Goal: Book appointment/travel/reservation

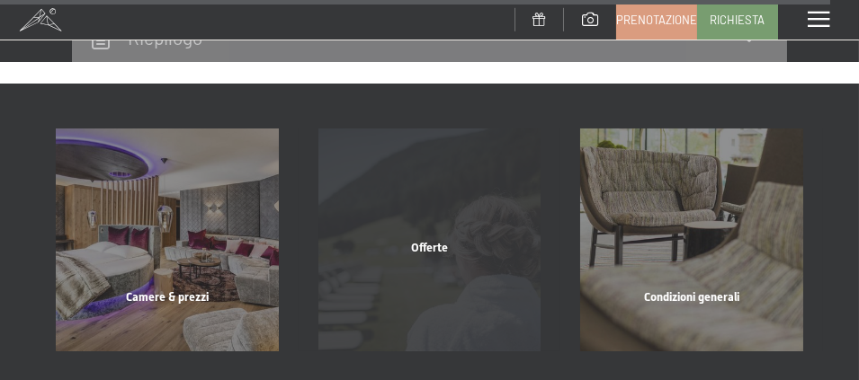
scroll to position [14193, 0]
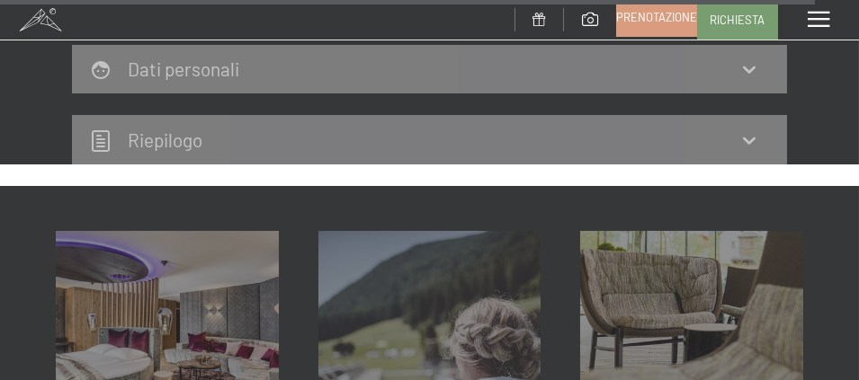
click at [627, 22] on span "Prenotazione" at bounding box center [656, 17] width 81 height 16
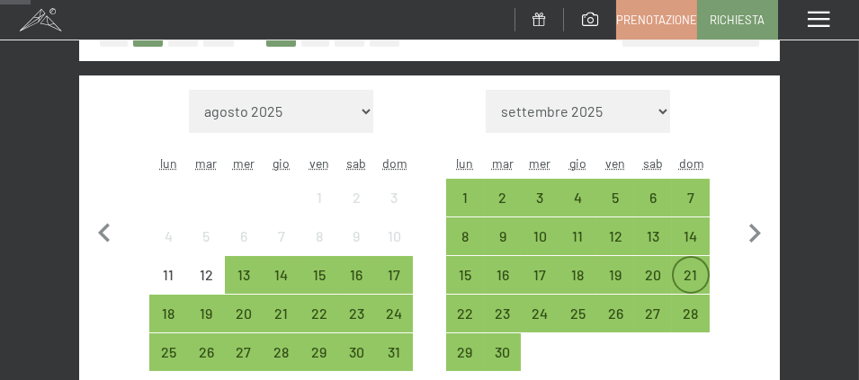
click at [690, 263] on div "21" at bounding box center [690, 275] width 34 height 34
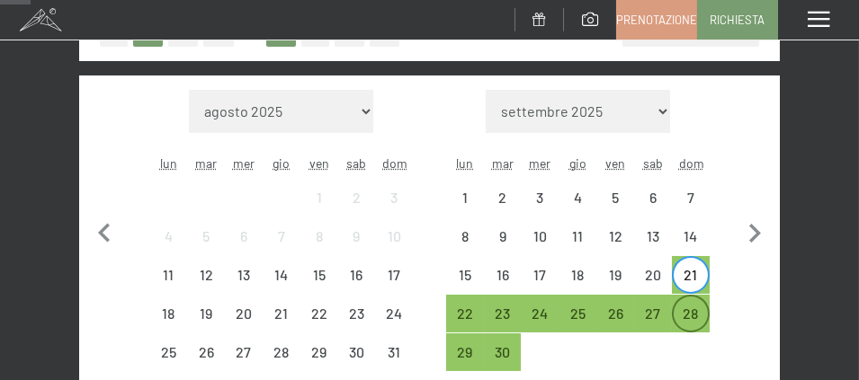
click at [700, 307] on div "28" at bounding box center [690, 324] width 34 height 34
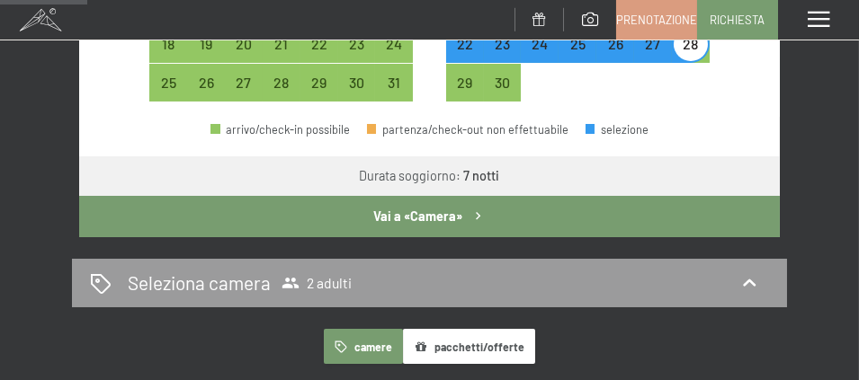
click at [423, 213] on button "Vai a «Camera»" at bounding box center [429, 216] width 700 height 41
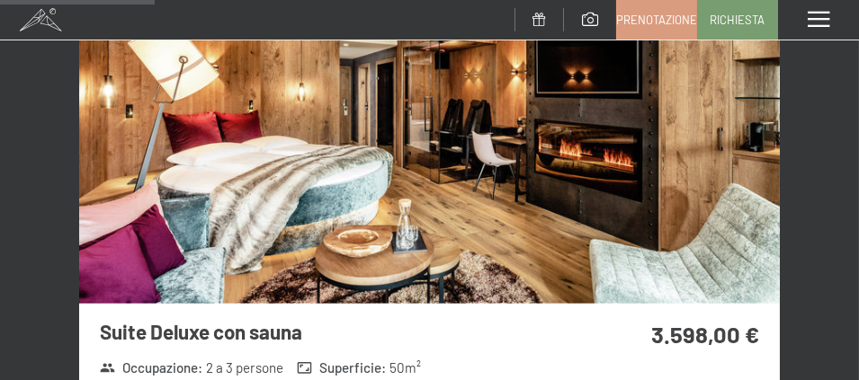
scroll to position [1931, 0]
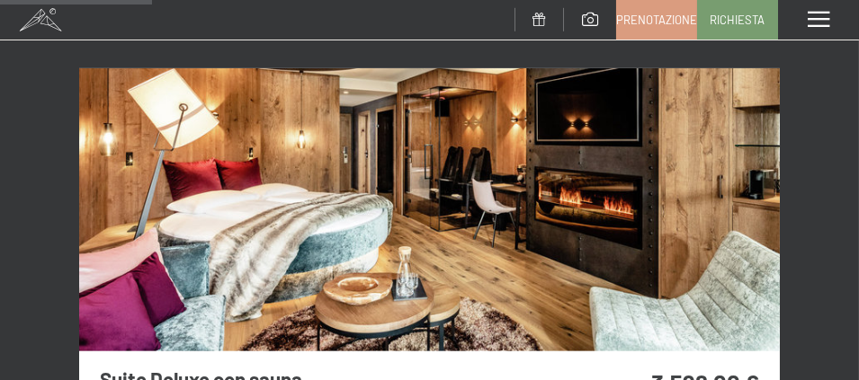
click at [636, 230] on img at bounding box center [429, 209] width 700 height 283
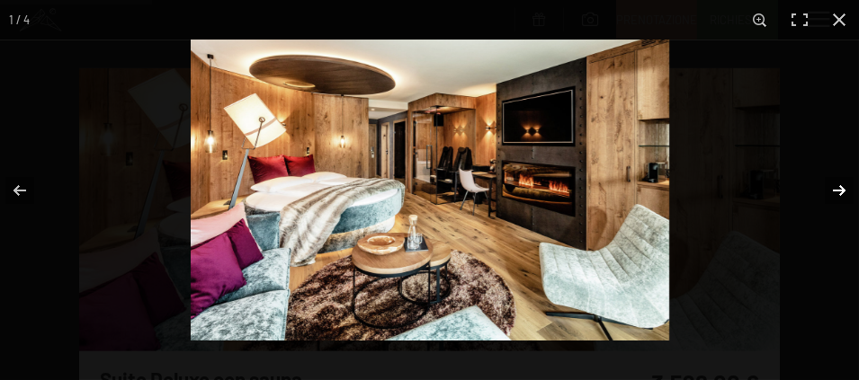
click at [839, 195] on button "button" at bounding box center [827, 191] width 63 height 90
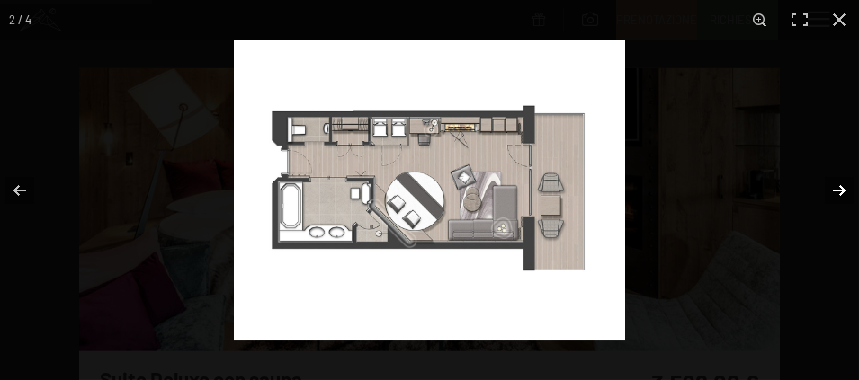
click at [839, 195] on button "button" at bounding box center [827, 191] width 63 height 90
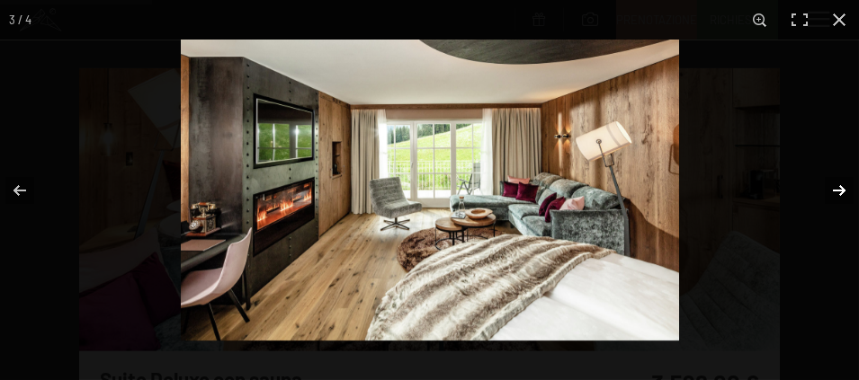
click at [839, 195] on button "button" at bounding box center [827, 191] width 63 height 90
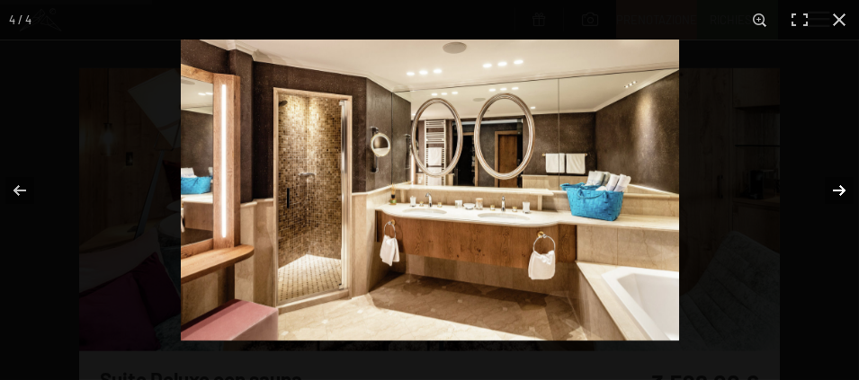
click at [839, 195] on button "button" at bounding box center [827, 191] width 63 height 90
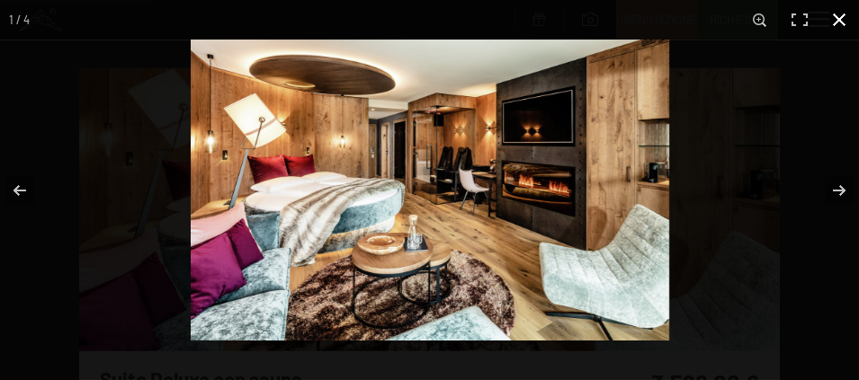
click at [837, 14] on button "button" at bounding box center [839, 20] width 40 height 40
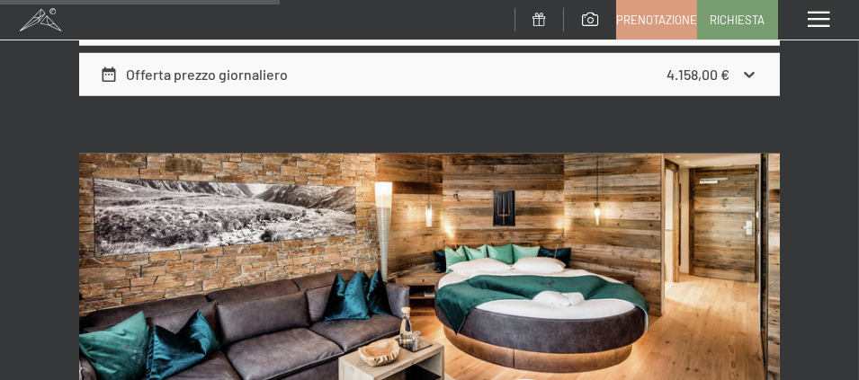
scroll to position [3549, 0]
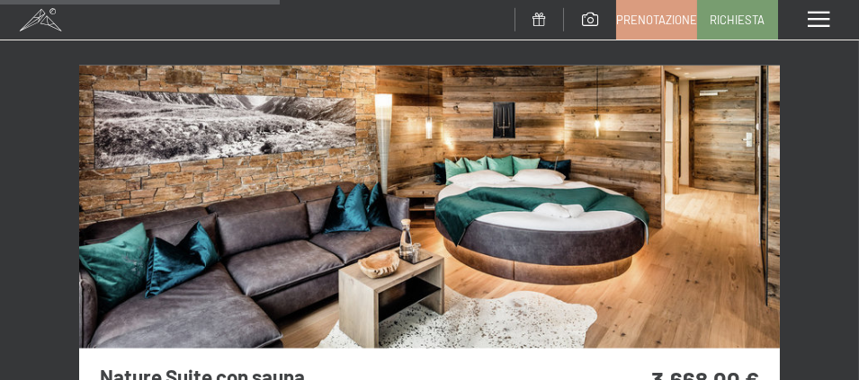
click at [645, 191] on img at bounding box center [429, 207] width 700 height 283
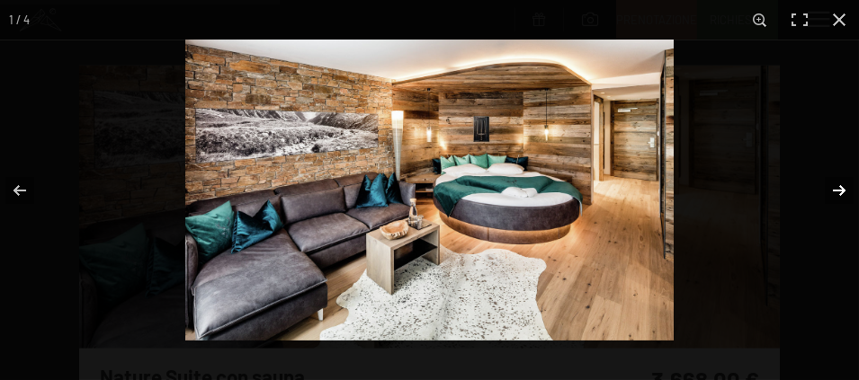
click at [848, 183] on button "button" at bounding box center [827, 191] width 63 height 90
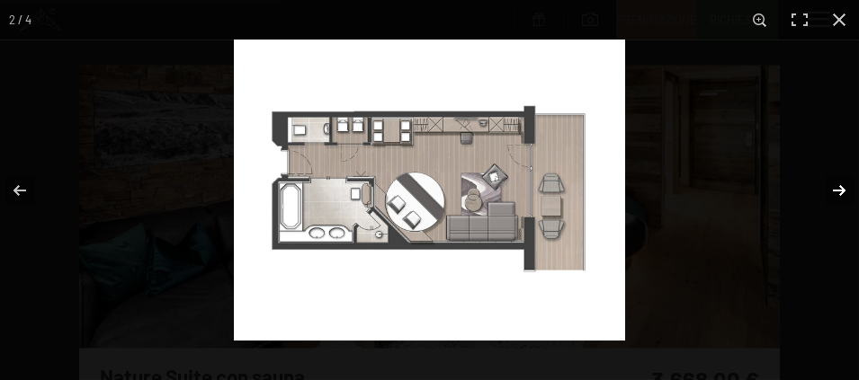
click at [848, 183] on button "button" at bounding box center [827, 191] width 63 height 90
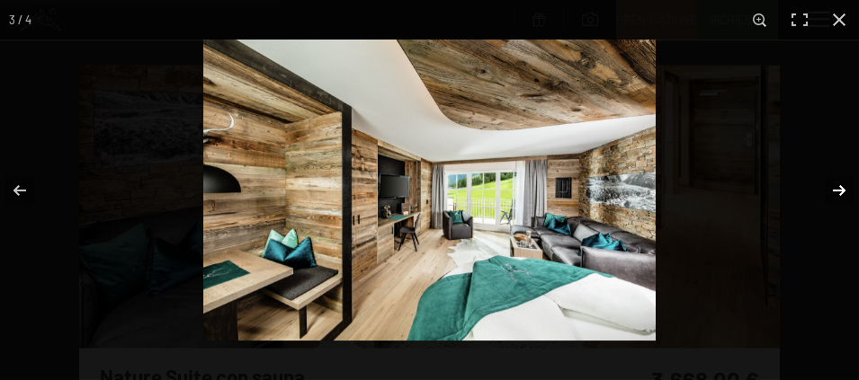
click at [848, 183] on button "button" at bounding box center [827, 191] width 63 height 90
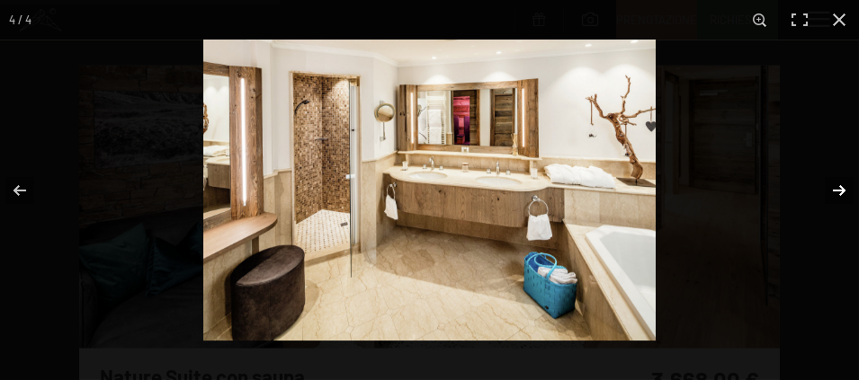
click at [848, 183] on button "button" at bounding box center [827, 191] width 63 height 90
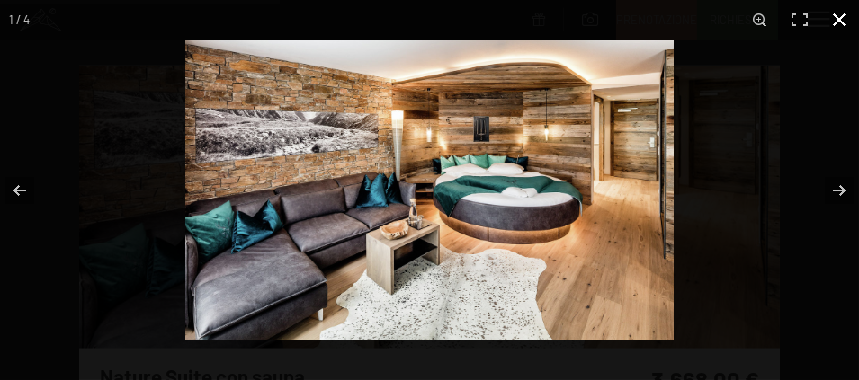
click at [835, 22] on button "button" at bounding box center [839, 20] width 40 height 40
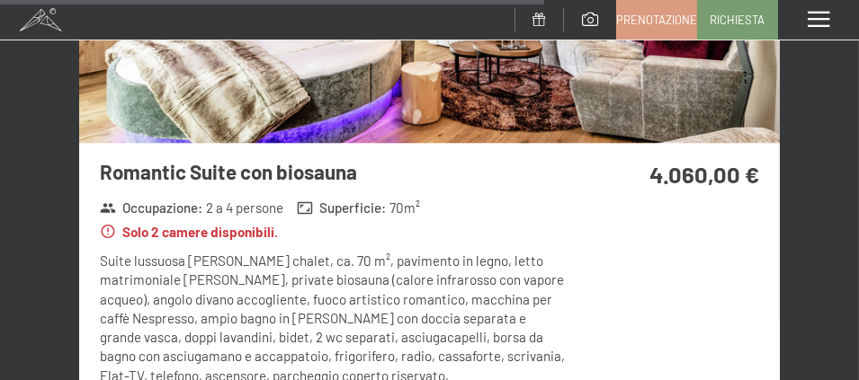
scroll to position [6785, 0]
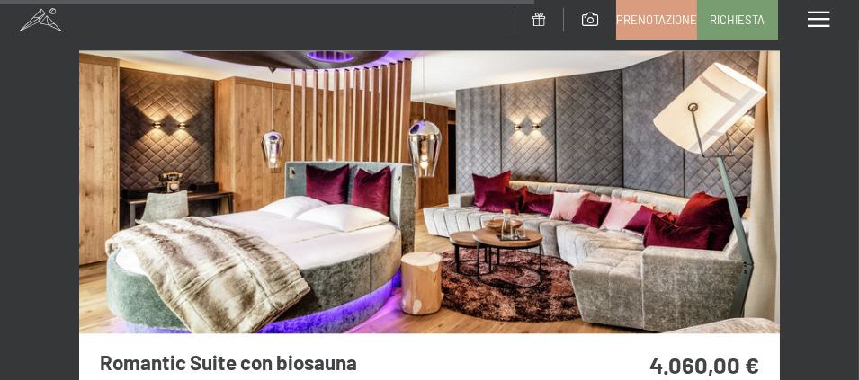
click at [541, 222] on img at bounding box center [429, 192] width 700 height 283
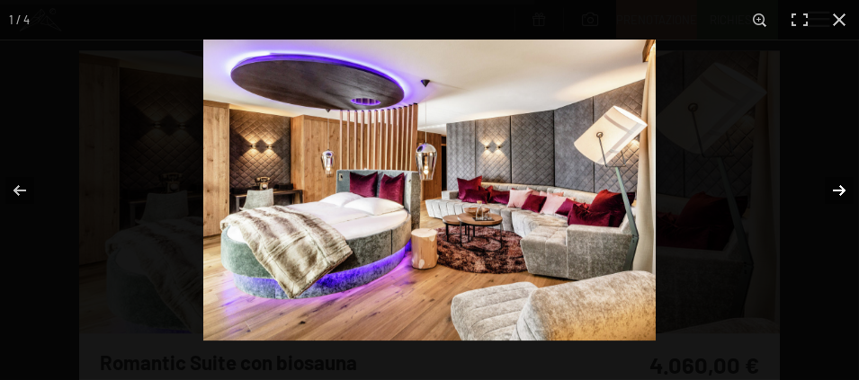
click at [837, 183] on button "button" at bounding box center [827, 191] width 63 height 90
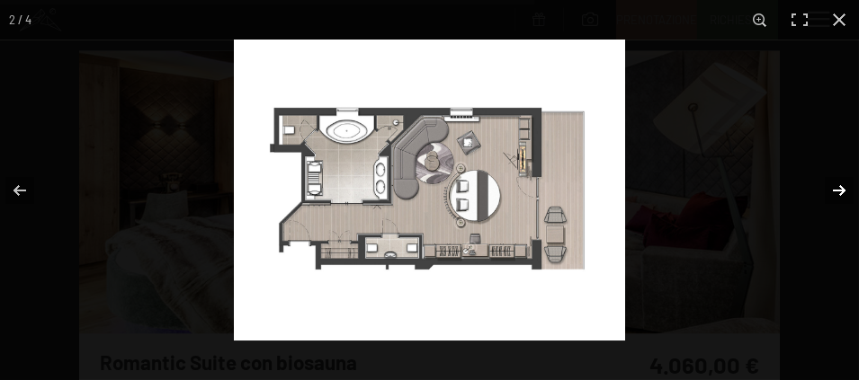
click at [837, 183] on button "button" at bounding box center [827, 191] width 63 height 90
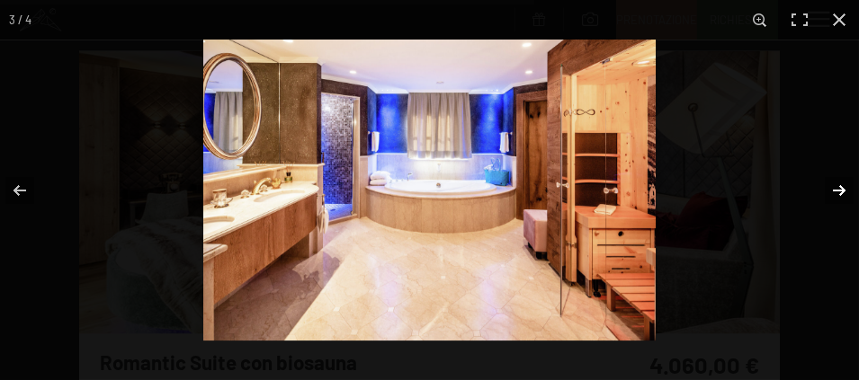
click at [838, 183] on button "button" at bounding box center [827, 191] width 63 height 90
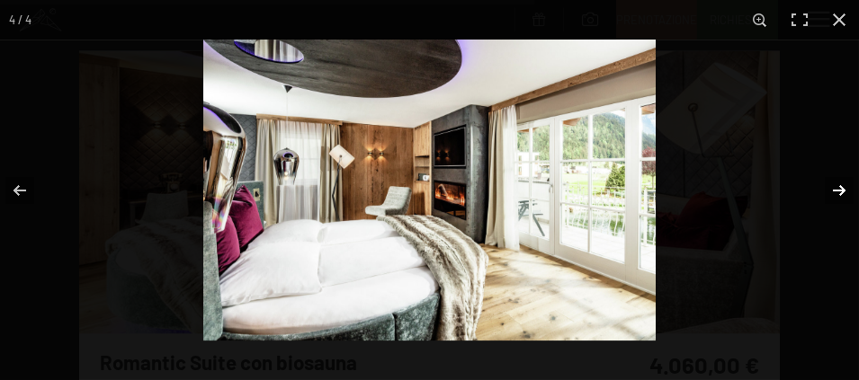
click at [838, 183] on button "button" at bounding box center [827, 191] width 63 height 90
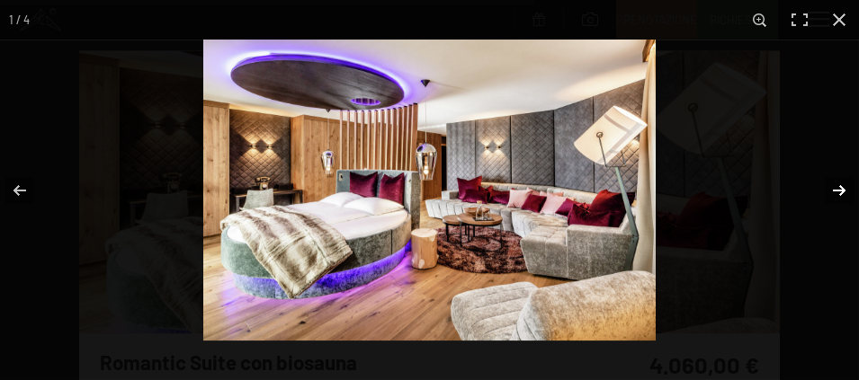
click at [838, 183] on button "button" at bounding box center [827, 191] width 63 height 90
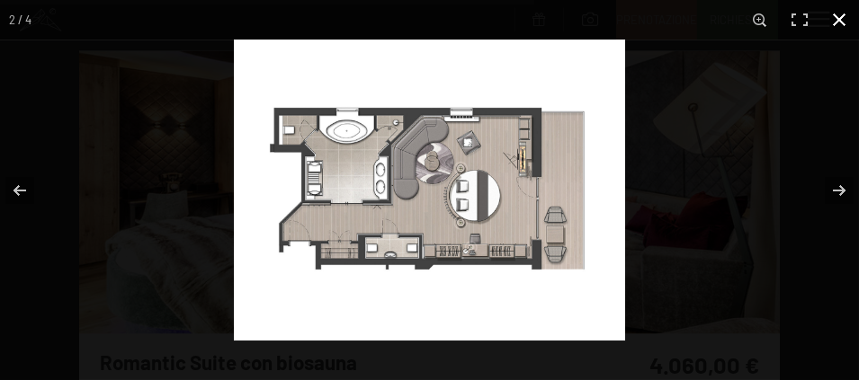
click at [837, 20] on button "button" at bounding box center [839, 20] width 40 height 40
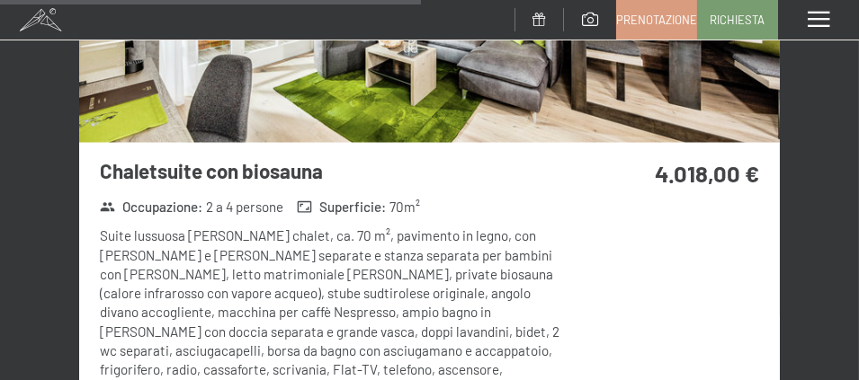
scroll to position [5167, 0]
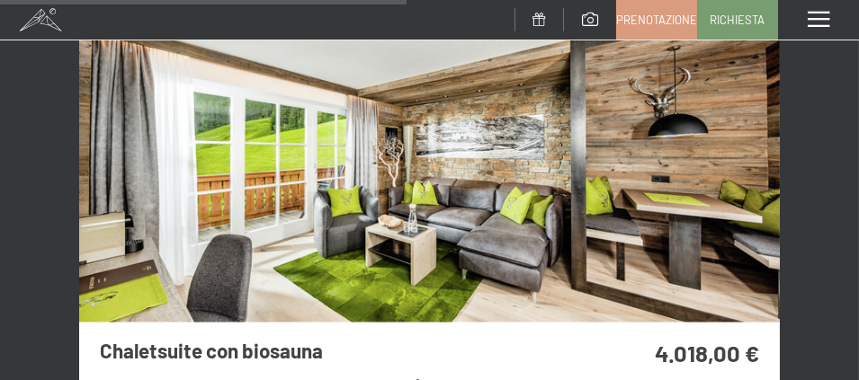
click at [527, 184] on img at bounding box center [429, 181] width 700 height 283
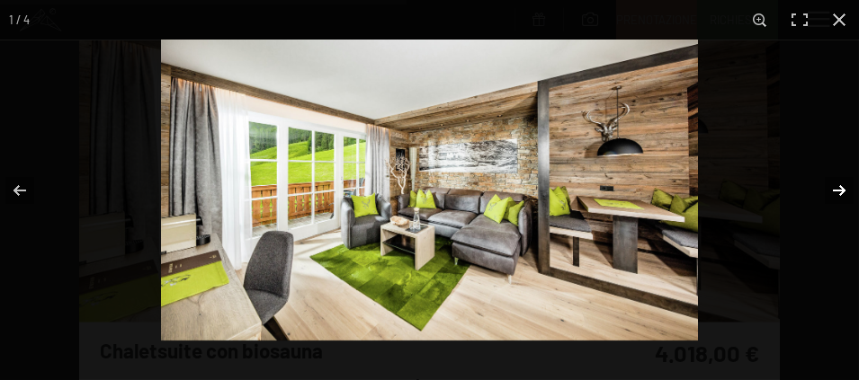
click at [841, 182] on button "button" at bounding box center [827, 191] width 63 height 90
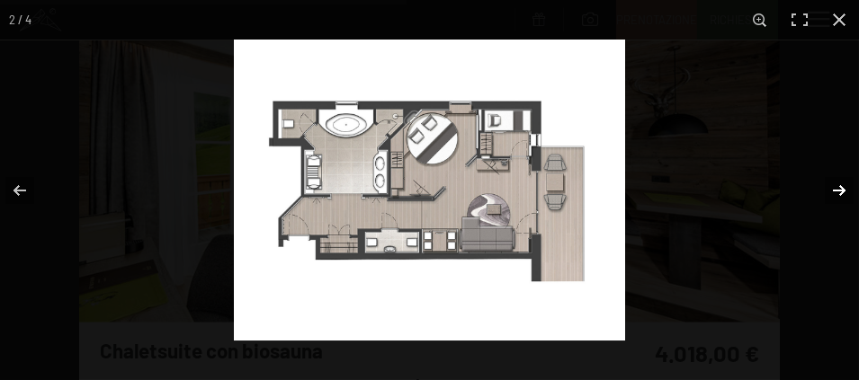
click at [841, 182] on button "button" at bounding box center [827, 191] width 63 height 90
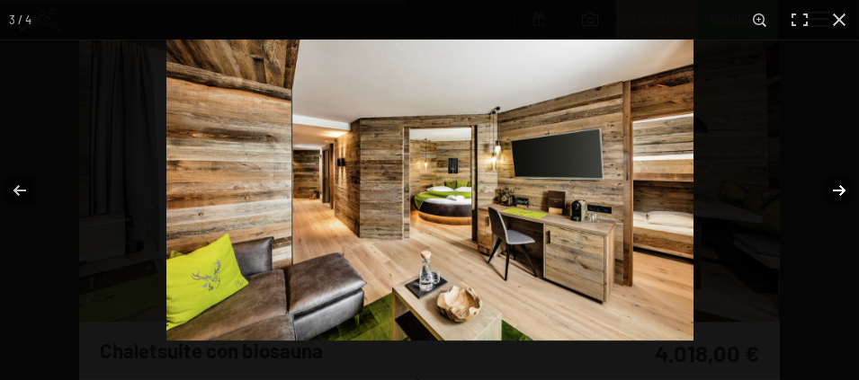
click at [841, 182] on button "button" at bounding box center [827, 191] width 63 height 90
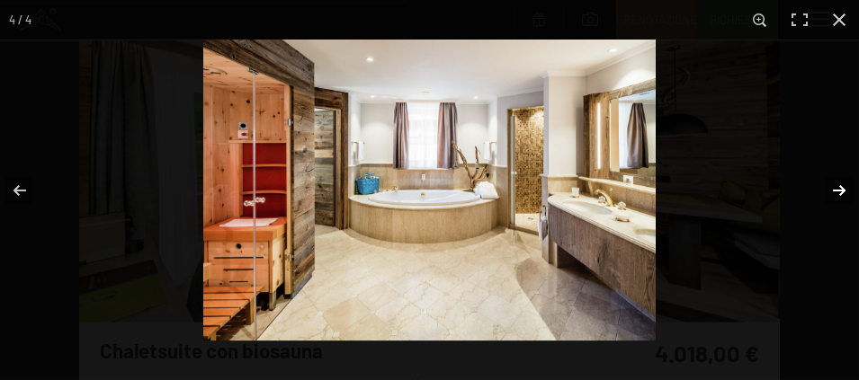
click at [841, 182] on button "button" at bounding box center [827, 191] width 63 height 90
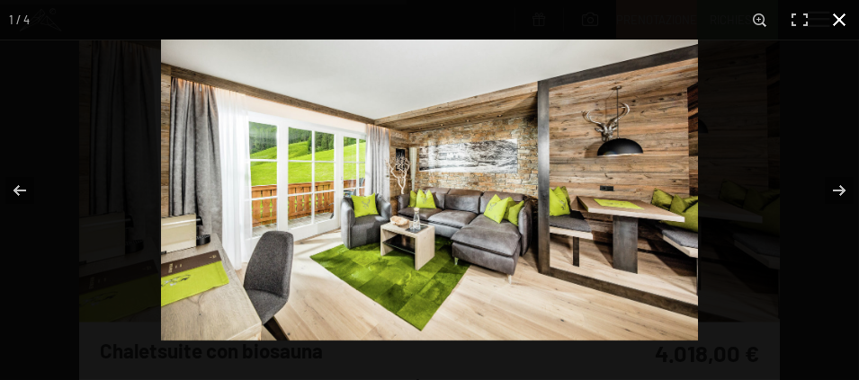
click at [833, 19] on button "button" at bounding box center [839, 20] width 40 height 40
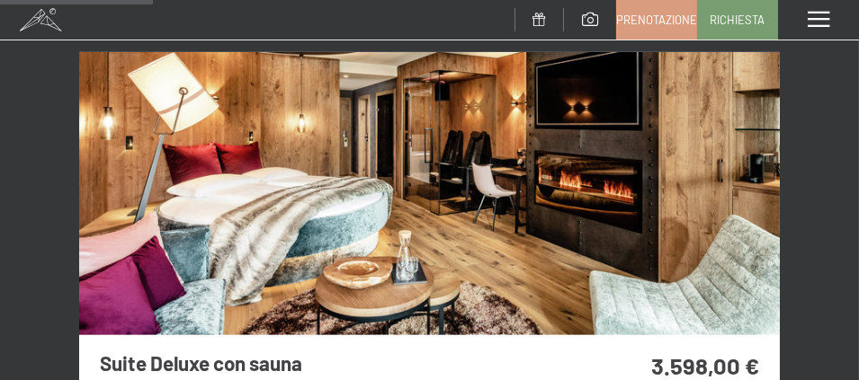
scroll to position [1931, 0]
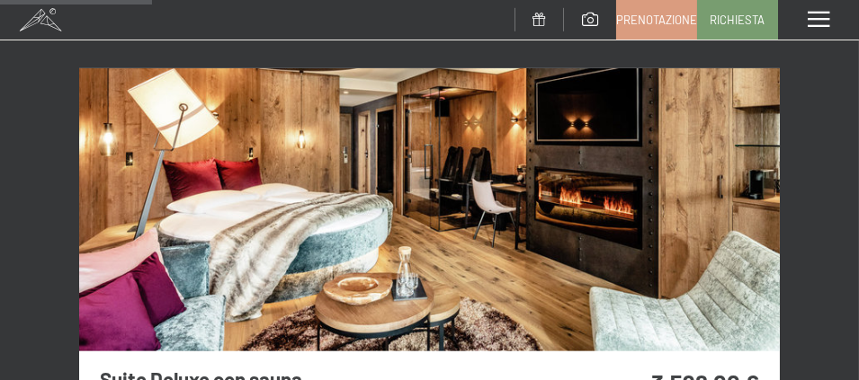
click at [576, 236] on img at bounding box center [429, 209] width 700 height 283
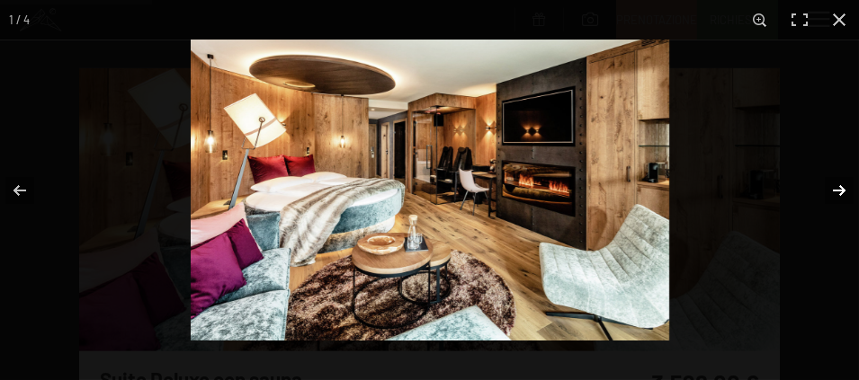
click at [850, 169] on button "button" at bounding box center [827, 191] width 63 height 90
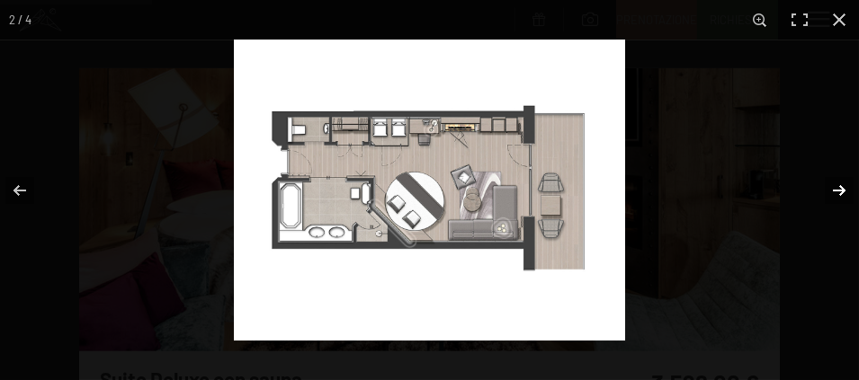
click at [850, 169] on button "button" at bounding box center [827, 191] width 63 height 90
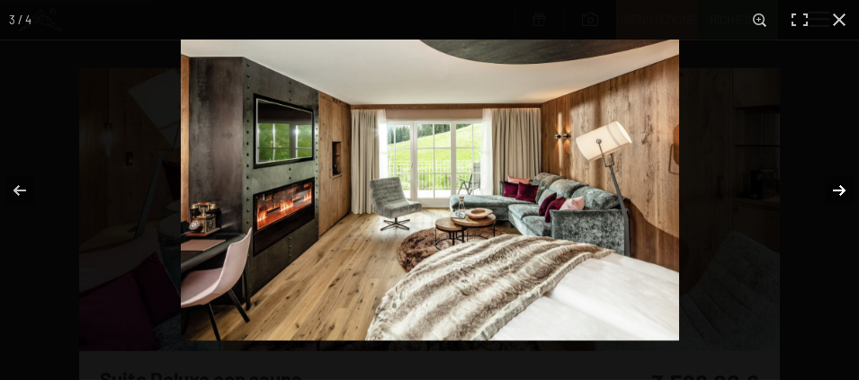
click at [850, 169] on button "button" at bounding box center [827, 191] width 63 height 90
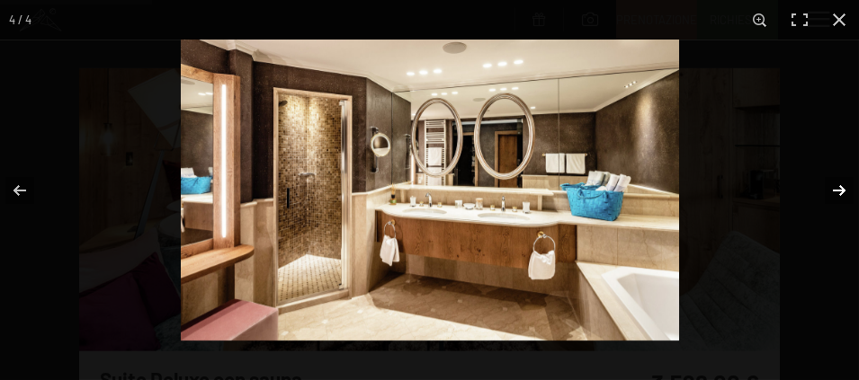
click at [850, 169] on button "button" at bounding box center [827, 191] width 63 height 90
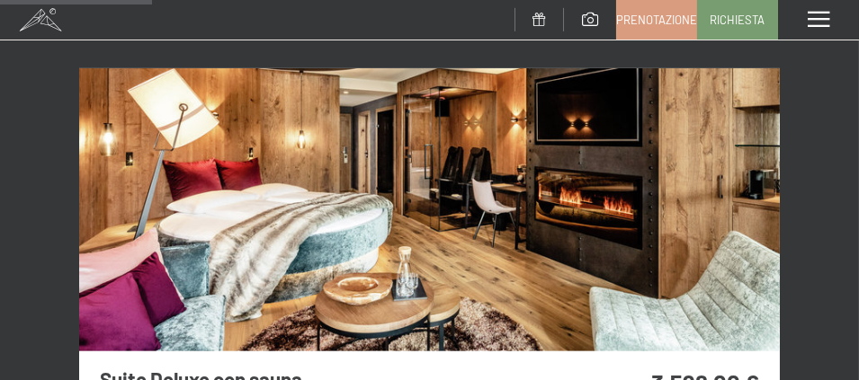
click at [0, 0] on button "button" at bounding box center [0, 0] width 0 height 0
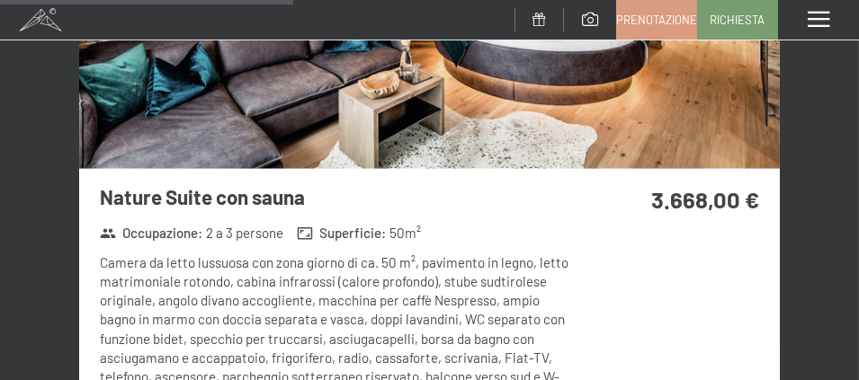
scroll to position [3459, 0]
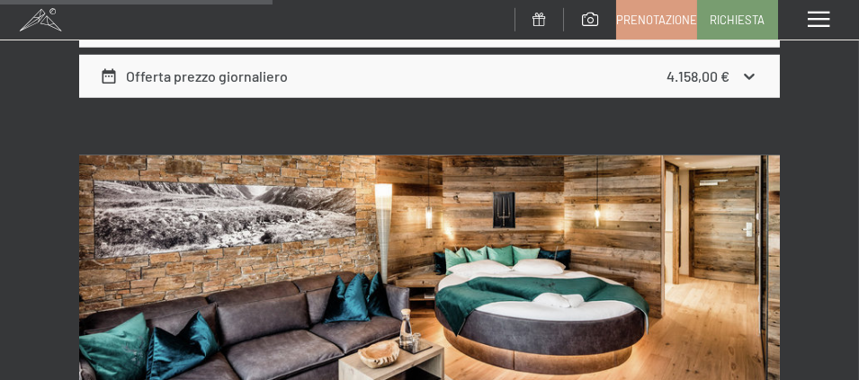
click at [484, 255] on img at bounding box center [429, 297] width 700 height 283
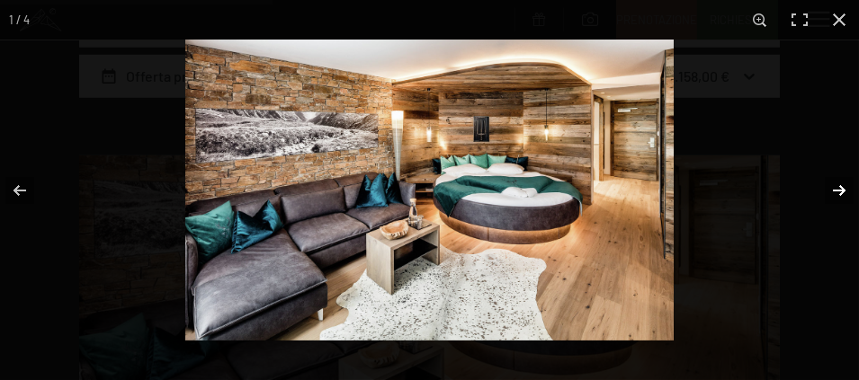
click at [831, 190] on button "button" at bounding box center [827, 191] width 63 height 90
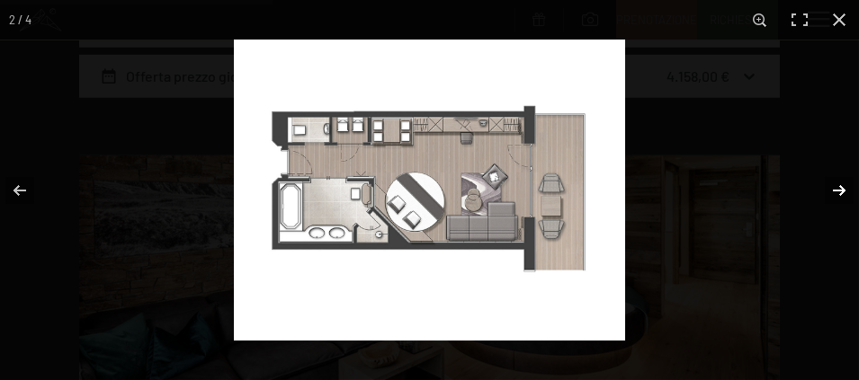
click at [831, 190] on button "button" at bounding box center [827, 191] width 63 height 90
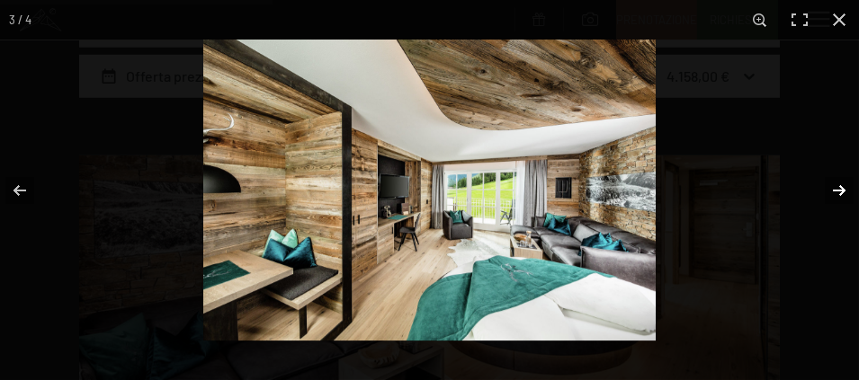
click at [831, 190] on button "button" at bounding box center [827, 191] width 63 height 90
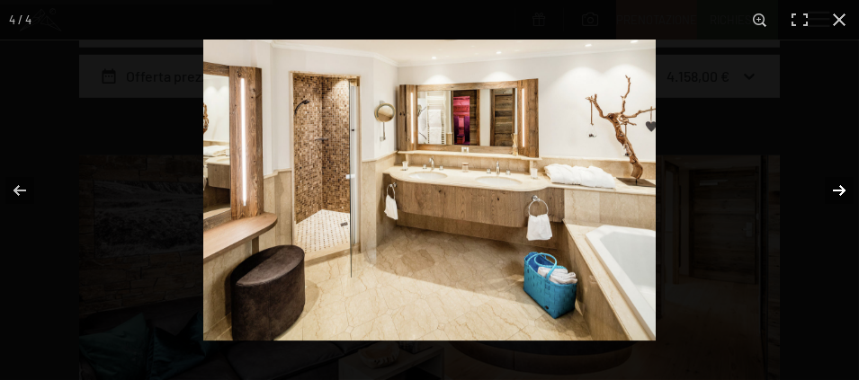
click at [831, 190] on button "button" at bounding box center [827, 191] width 63 height 90
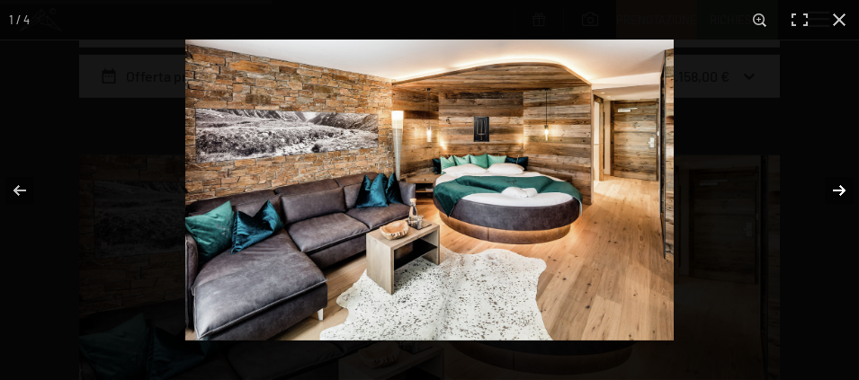
click at [831, 190] on button "button" at bounding box center [827, 191] width 63 height 90
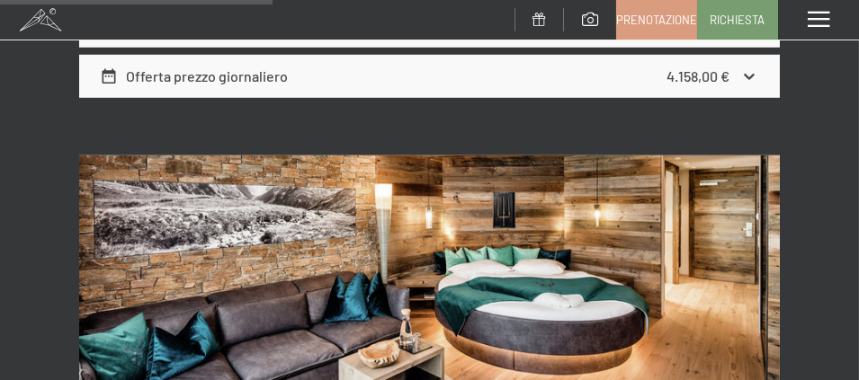
click at [0, 0] on button "button" at bounding box center [0, 0] width 0 height 0
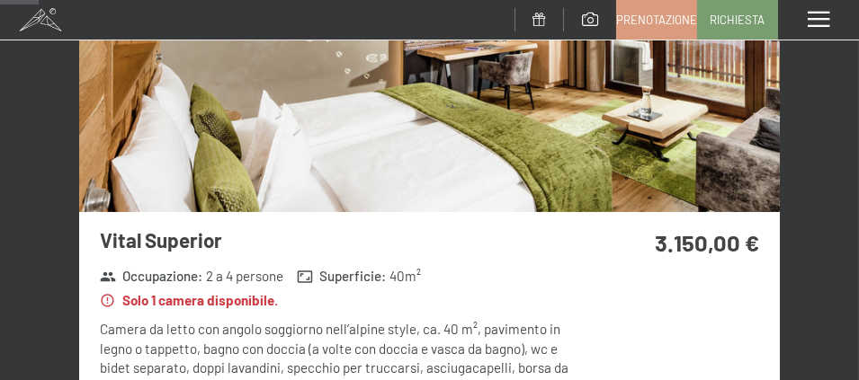
scroll to position [403, 0]
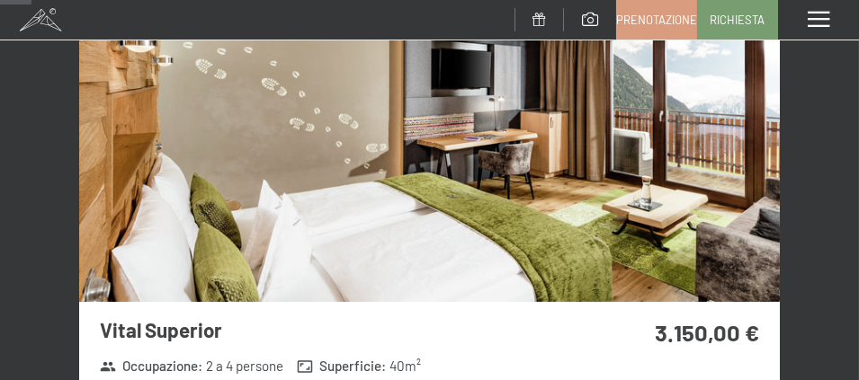
click at [519, 156] on img at bounding box center [429, 160] width 700 height 283
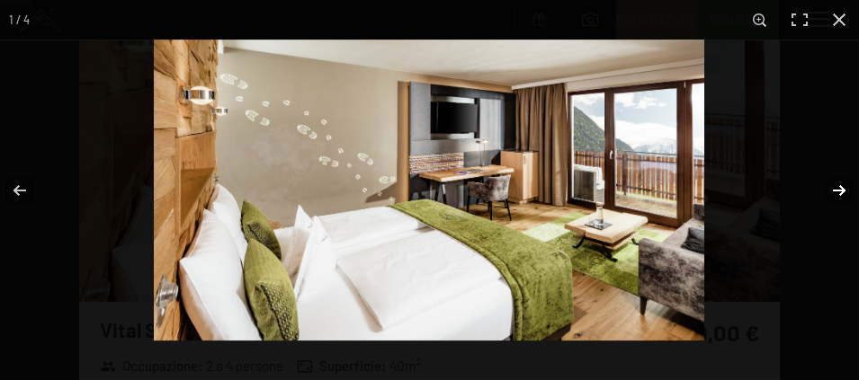
click at [840, 189] on button "button" at bounding box center [827, 191] width 63 height 90
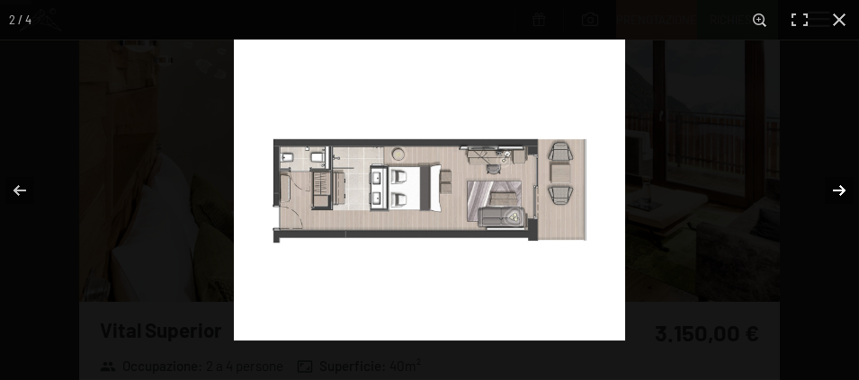
click at [840, 189] on button "button" at bounding box center [827, 191] width 63 height 90
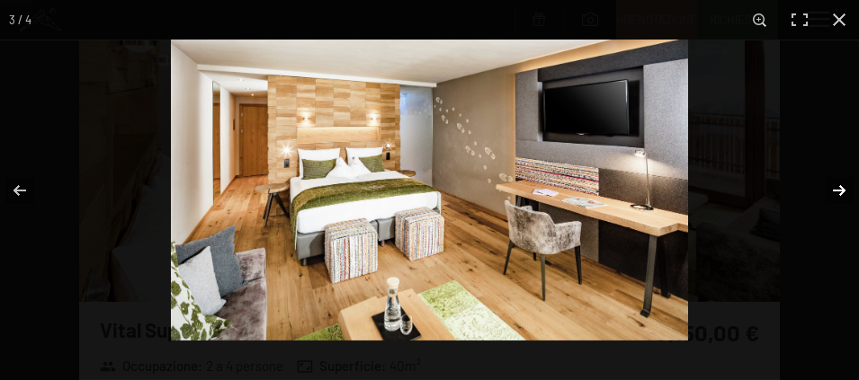
click at [840, 189] on button "button" at bounding box center [827, 191] width 63 height 90
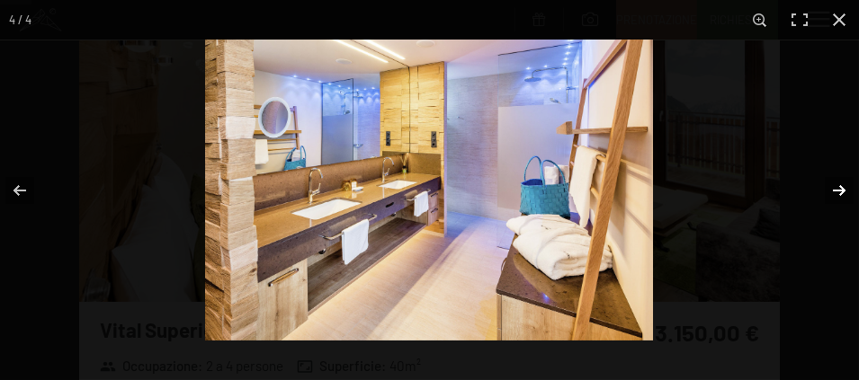
click at [840, 189] on button "button" at bounding box center [827, 191] width 63 height 90
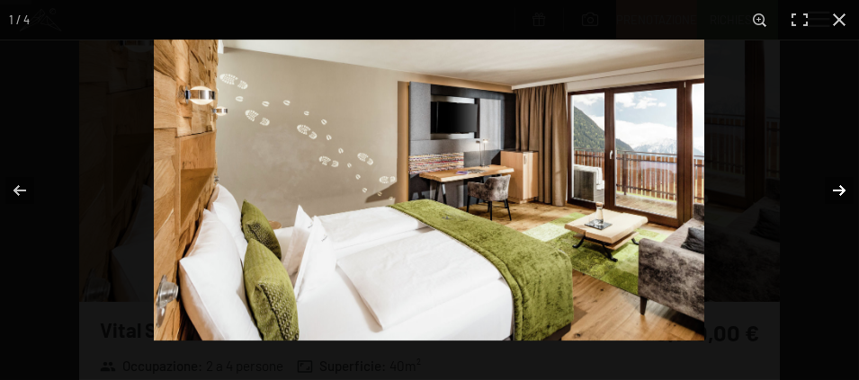
click at [840, 189] on button "button" at bounding box center [827, 191] width 63 height 90
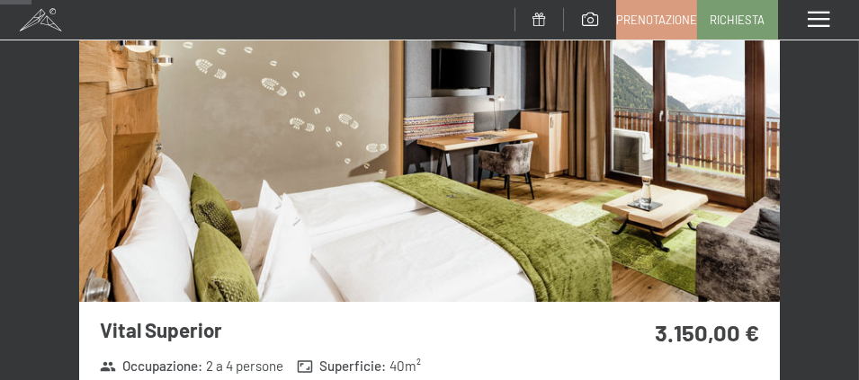
click at [0, 0] on button "button" at bounding box center [0, 0] width 0 height 0
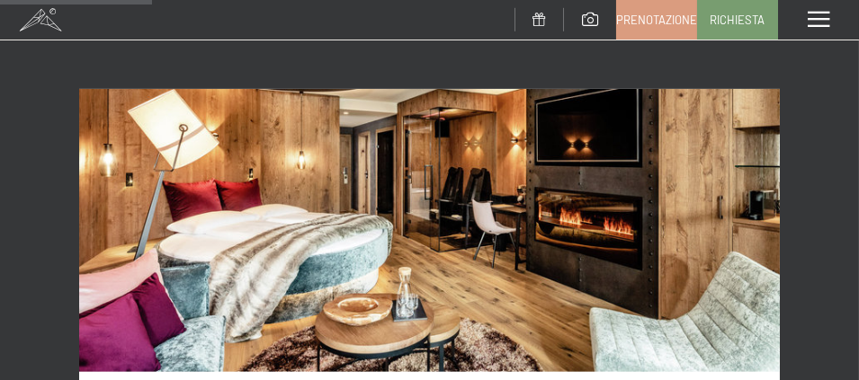
scroll to position [1931, 0]
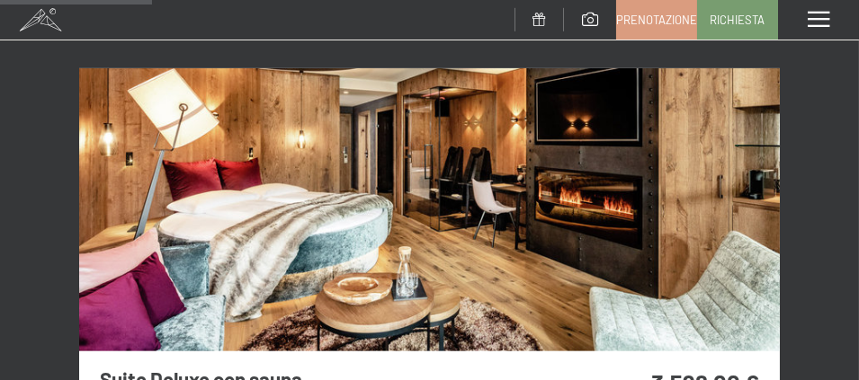
click at [631, 189] on img at bounding box center [429, 209] width 700 height 283
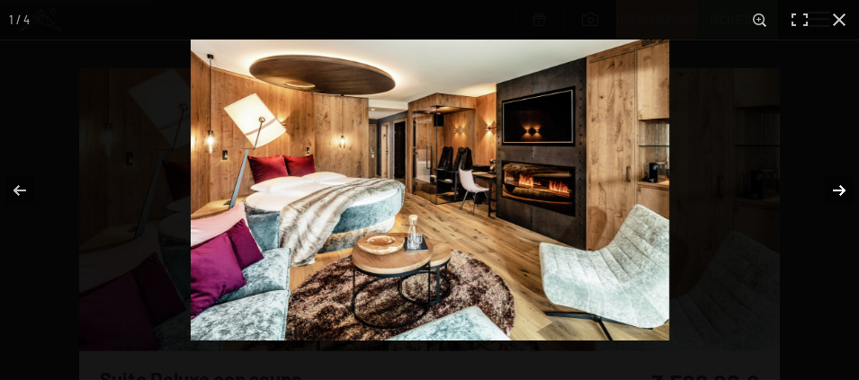
click at [841, 177] on button "button" at bounding box center [827, 191] width 63 height 90
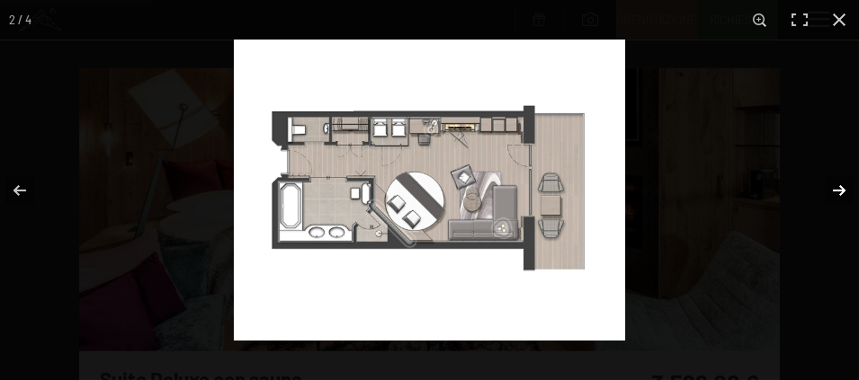
click at [841, 177] on button "button" at bounding box center [827, 191] width 63 height 90
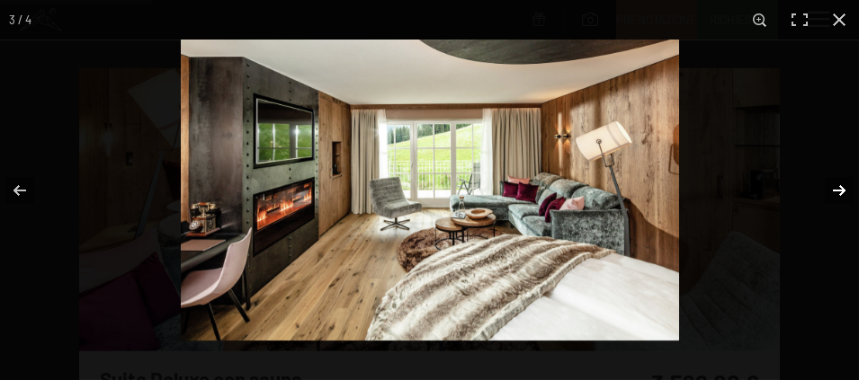
click at [841, 177] on button "button" at bounding box center [827, 191] width 63 height 90
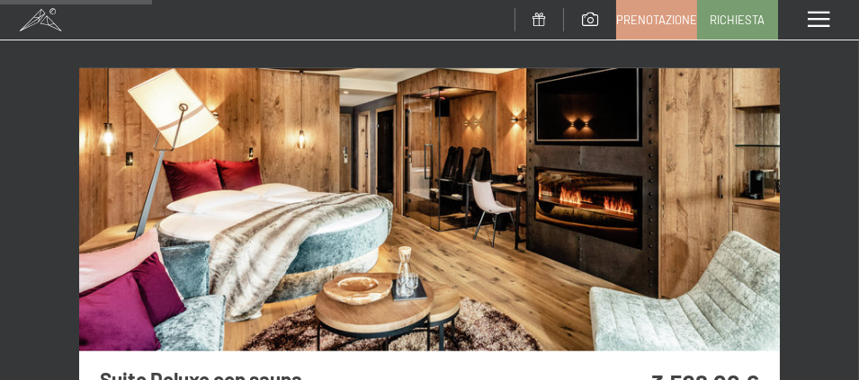
click at [0, 0] on button "button" at bounding box center [0, 0] width 0 height 0
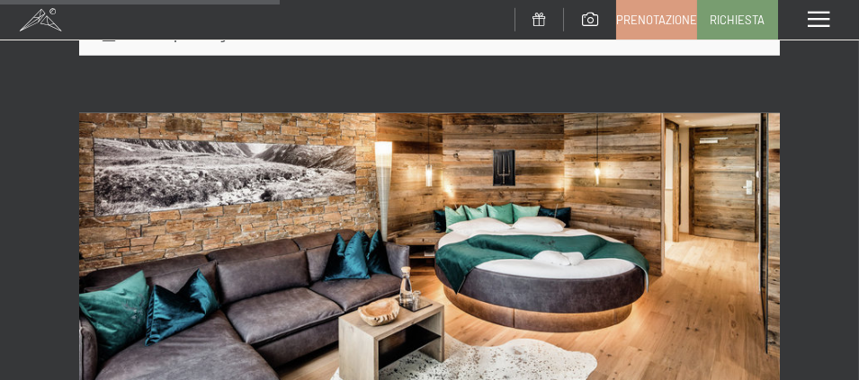
scroll to position [3549, 0]
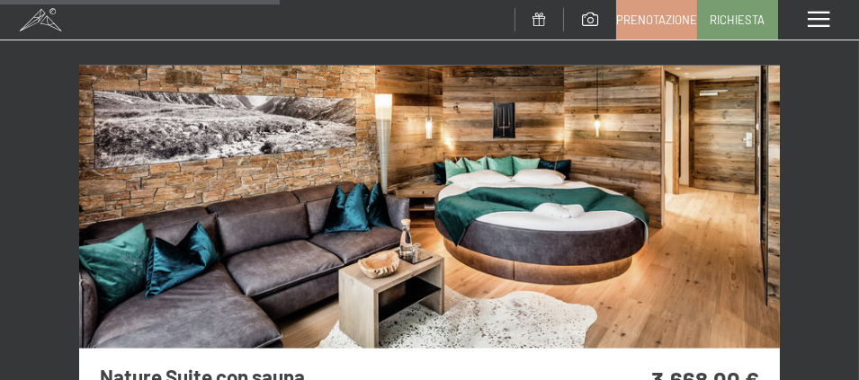
click at [586, 222] on img at bounding box center [429, 207] width 700 height 283
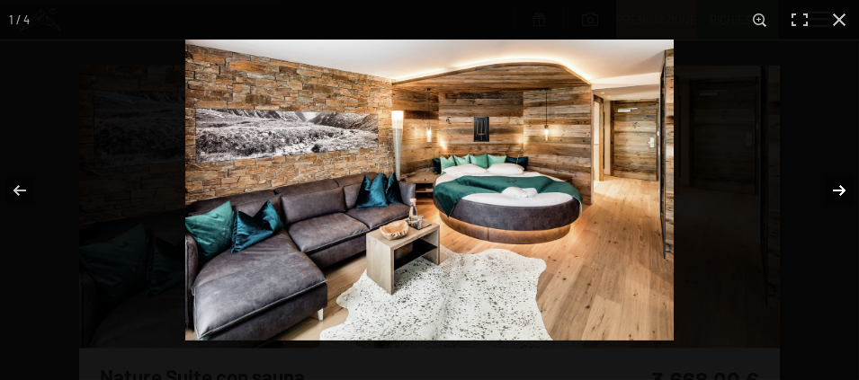
click at [843, 182] on button "button" at bounding box center [827, 191] width 63 height 90
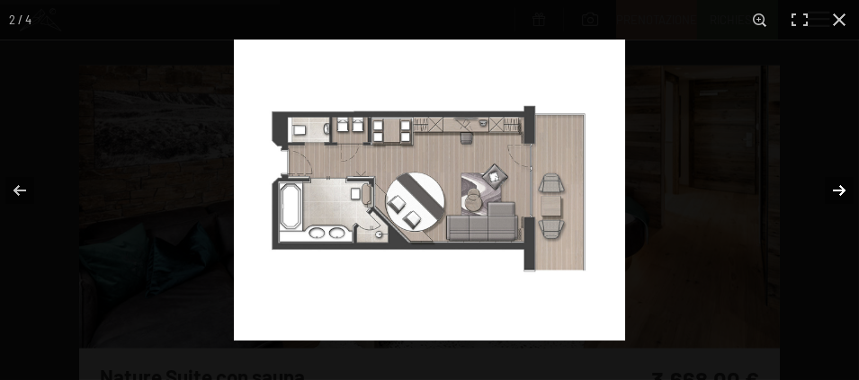
click at [843, 182] on button "button" at bounding box center [827, 191] width 63 height 90
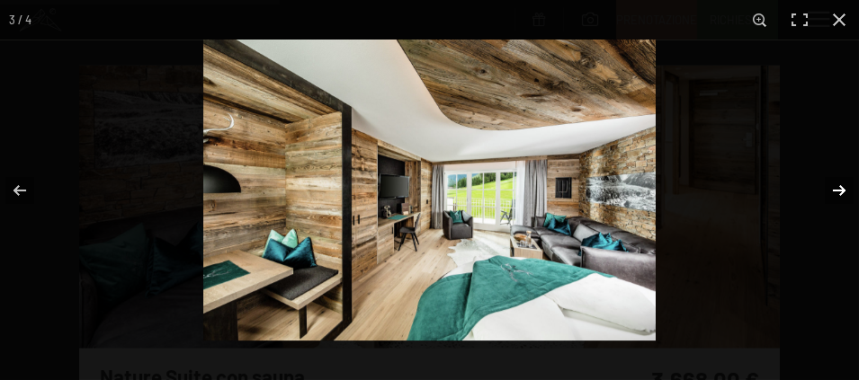
click at [843, 182] on button "button" at bounding box center [827, 191] width 63 height 90
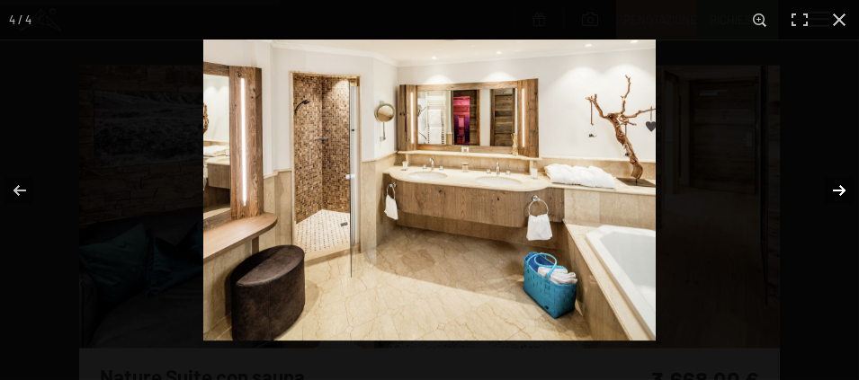
click at [843, 182] on button "button" at bounding box center [827, 191] width 63 height 90
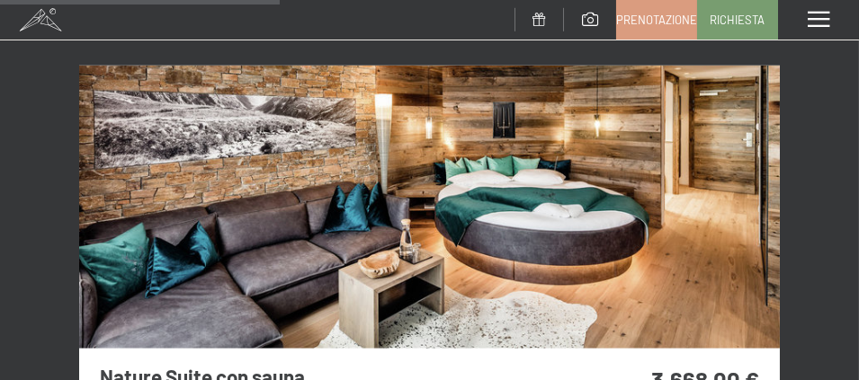
click at [0, 0] on button "button" at bounding box center [0, 0] width 0 height 0
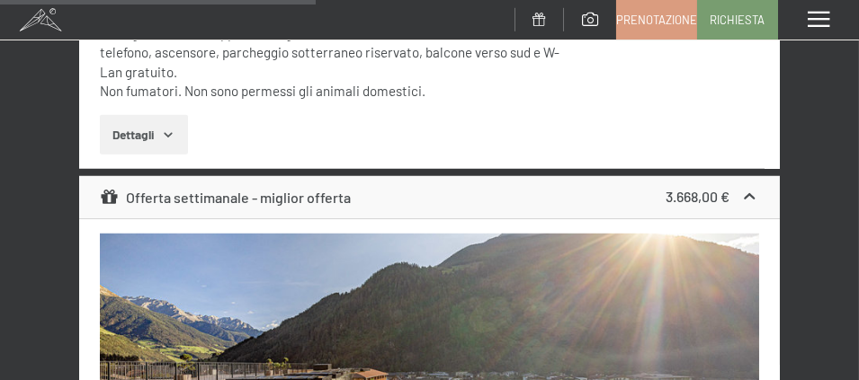
scroll to position [4089, 0]
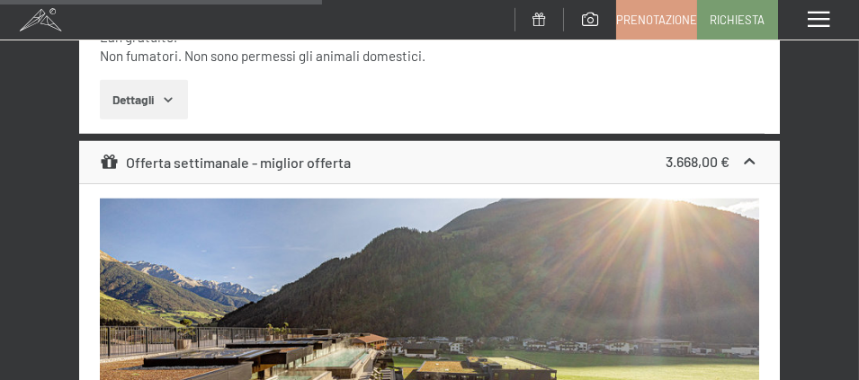
click at [817, 18] on span at bounding box center [818, 20] width 22 height 16
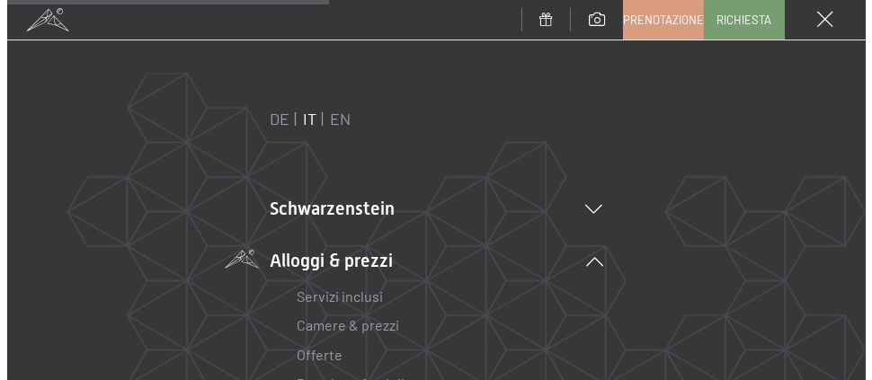
scroll to position [4115, 0]
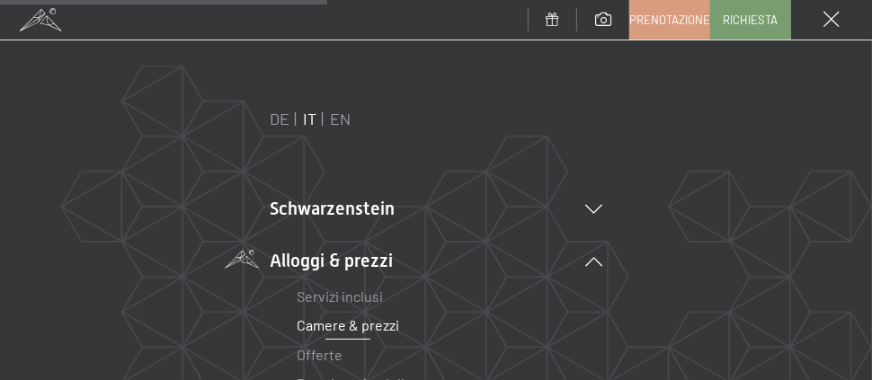
click at [347, 324] on link "Camere & prezzi" at bounding box center [348, 324] width 102 height 17
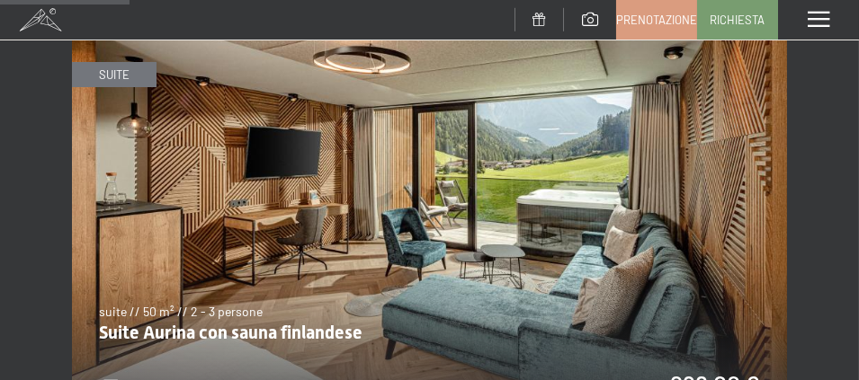
scroll to position [1259, 0]
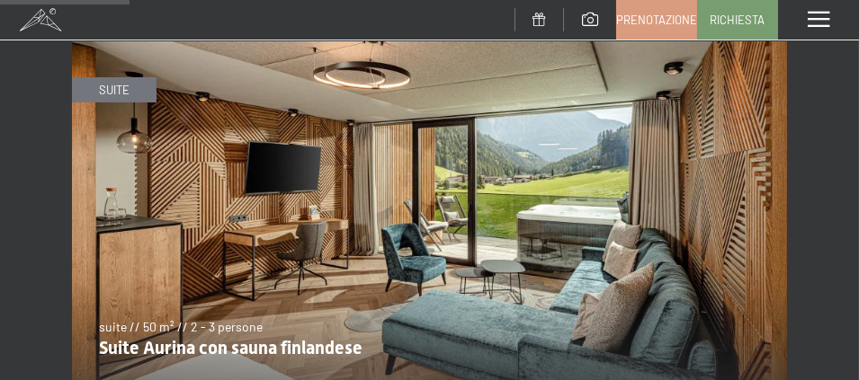
click at [340, 315] on span "Consenso marketing*" at bounding box center [323, 311] width 136 height 18
click at [246, 315] on input "Consenso marketing*" at bounding box center [237, 311] width 18 height 18
checkbox input "false"
click at [330, 332] on img at bounding box center [429, 242] width 715 height 402
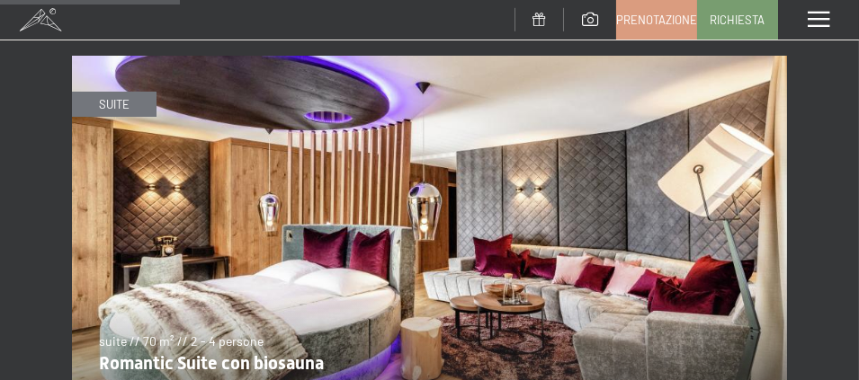
scroll to position [1790, 0]
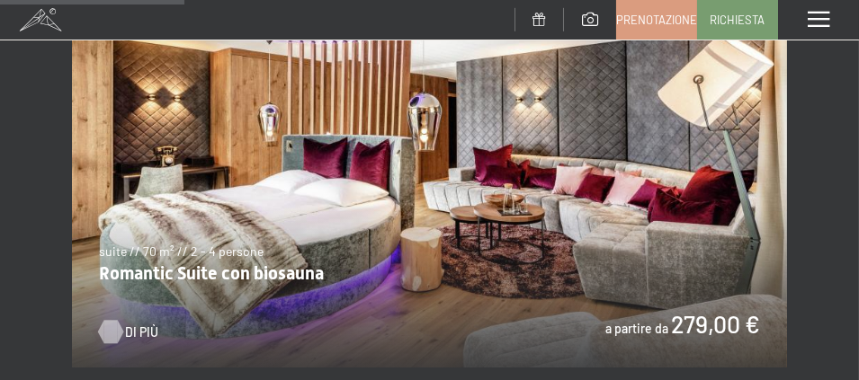
click at [116, 320] on div at bounding box center [110, 331] width 13 height 23
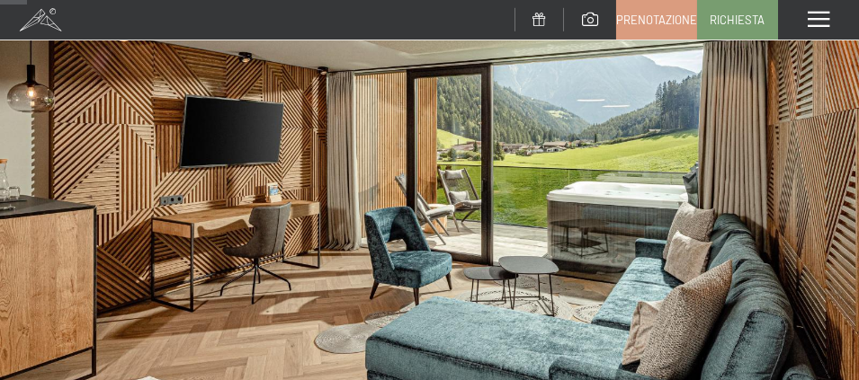
scroll to position [180, 0]
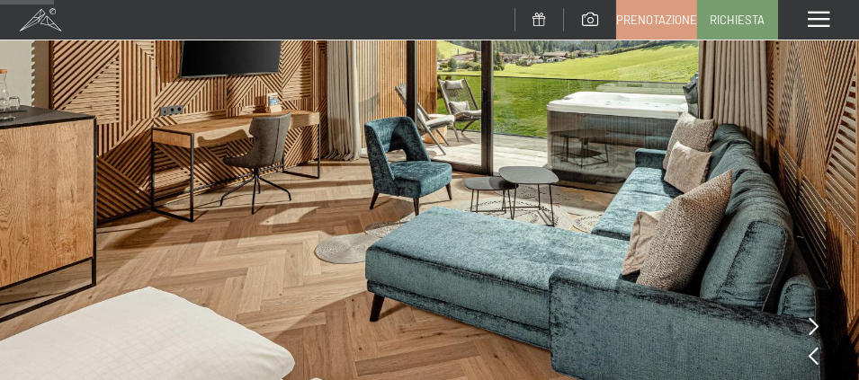
click at [814, 328] on icon at bounding box center [813, 326] width 10 height 18
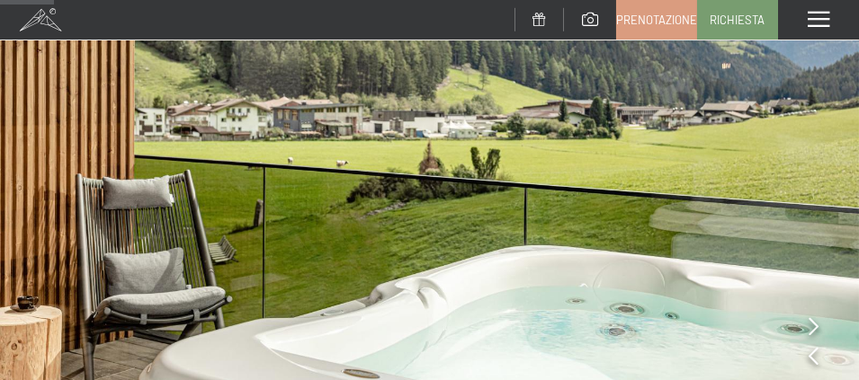
click at [814, 328] on icon at bounding box center [813, 326] width 10 height 18
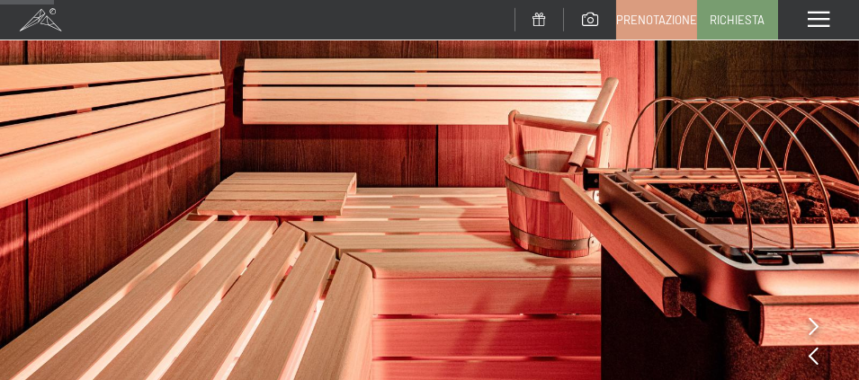
click at [814, 328] on icon at bounding box center [813, 326] width 10 height 18
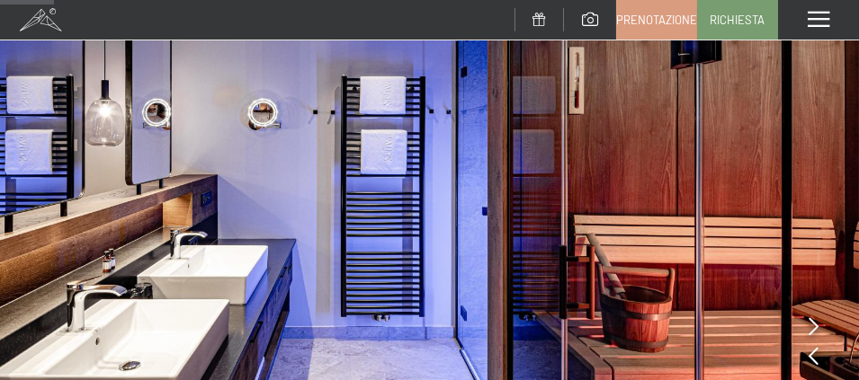
click at [814, 328] on icon at bounding box center [813, 326] width 10 height 18
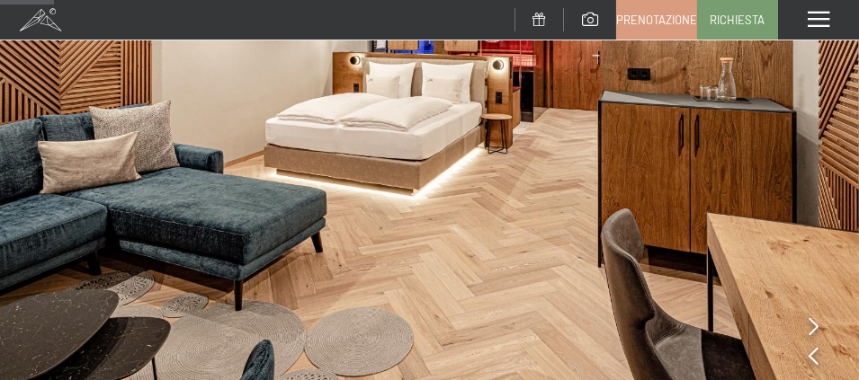
click at [814, 328] on icon at bounding box center [813, 326] width 10 height 18
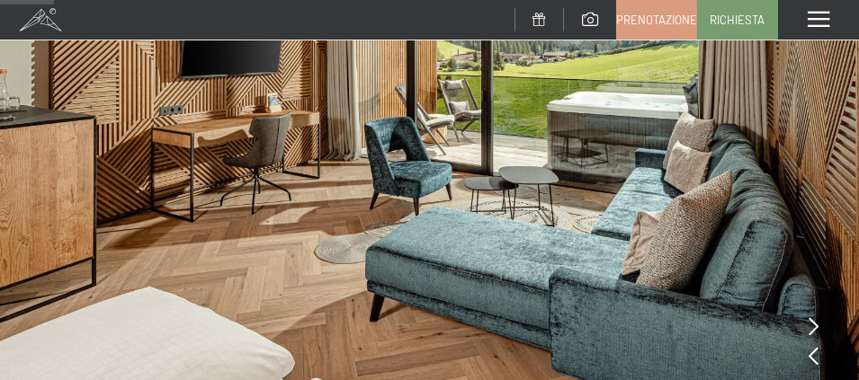
click at [814, 328] on icon at bounding box center [813, 326] width 10 height 18
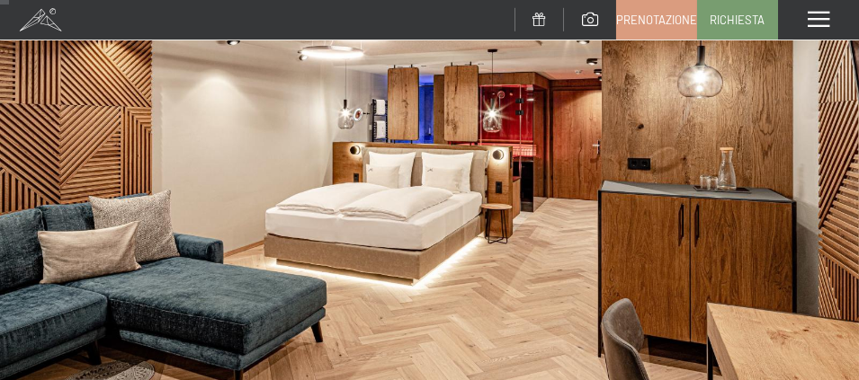
scroll to position [0, 0]
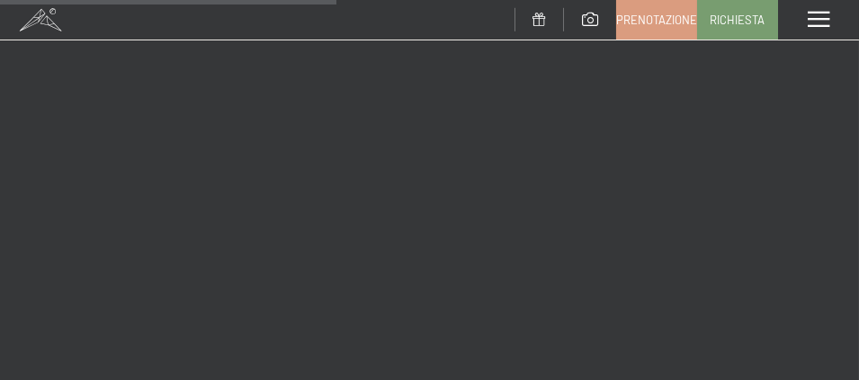
scroll to position [1169, 0]
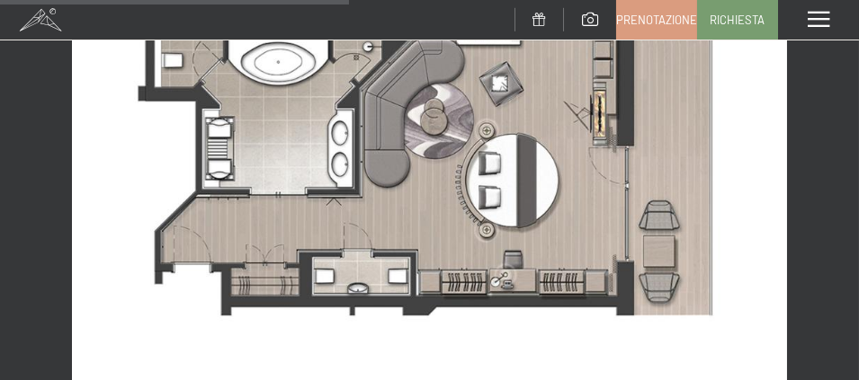
click at [730, 201] on img at bounding box center [429, 170] width 715 height 536
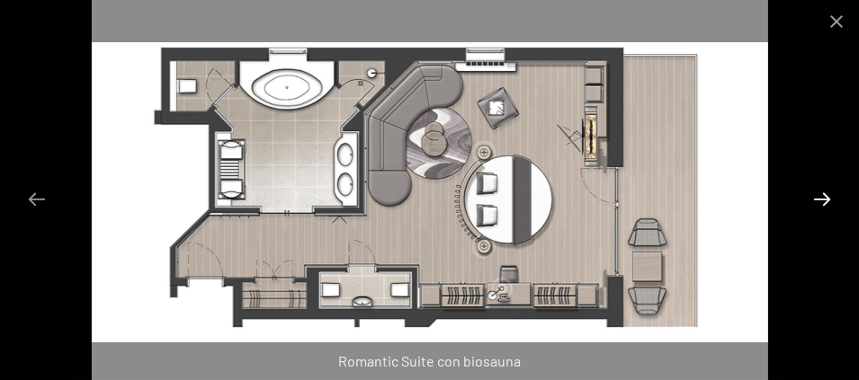
click at [823, 193] on button "Next slide" at bounding box center [822, 199] width 38 height 35
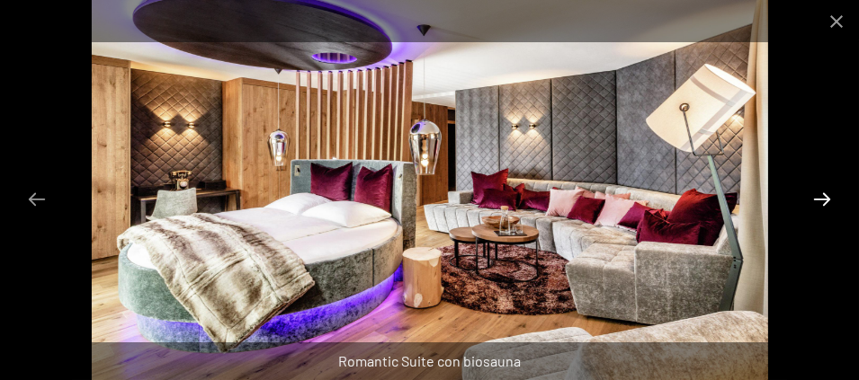
click at [823, 193] on button "Next slide" at bounding box center [822, 199] width 38 height 35
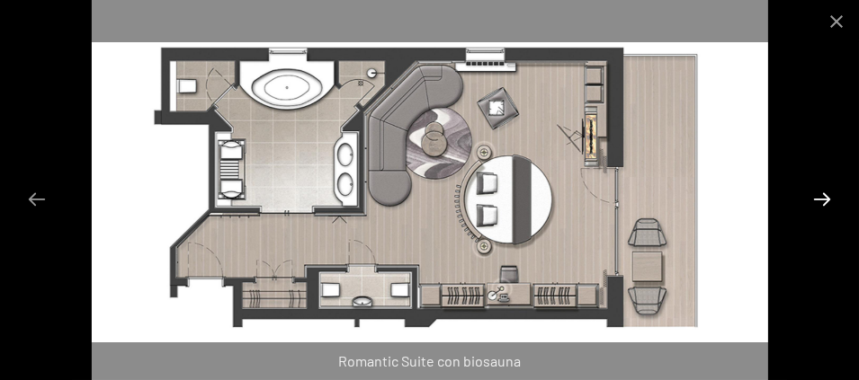
click at [823, 193] on button "Next slide" at bounding box center [822, 199] width 38 height 35
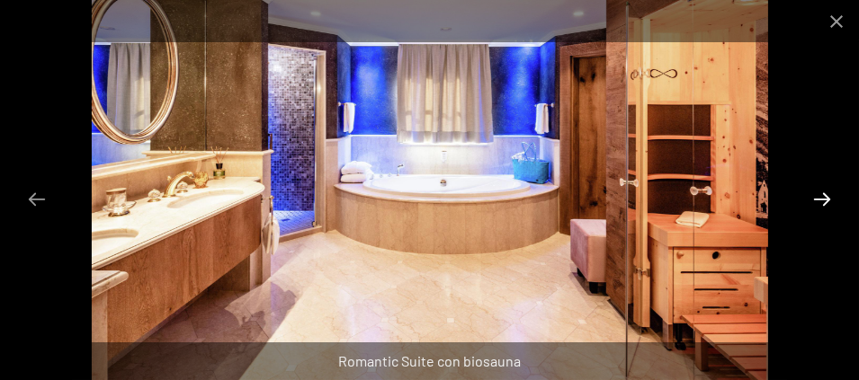
click at [823, 193] on button "Next slide" at bounding box center [822, 199] width 38 height 35
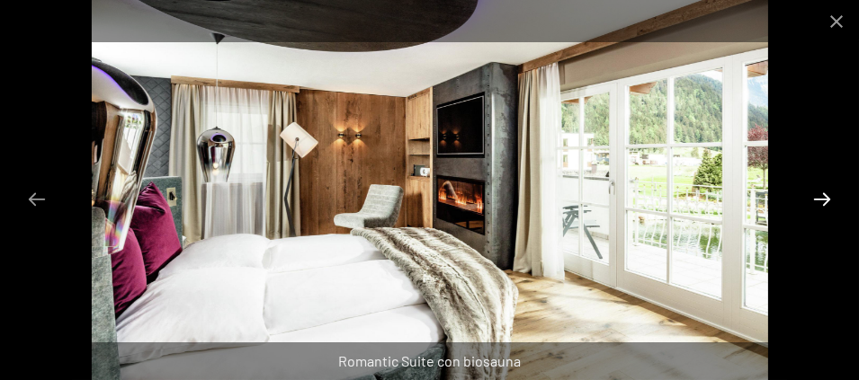
click at [823, 193] on button "Next slide" at bounding box center [822, 199] width 38 height 35
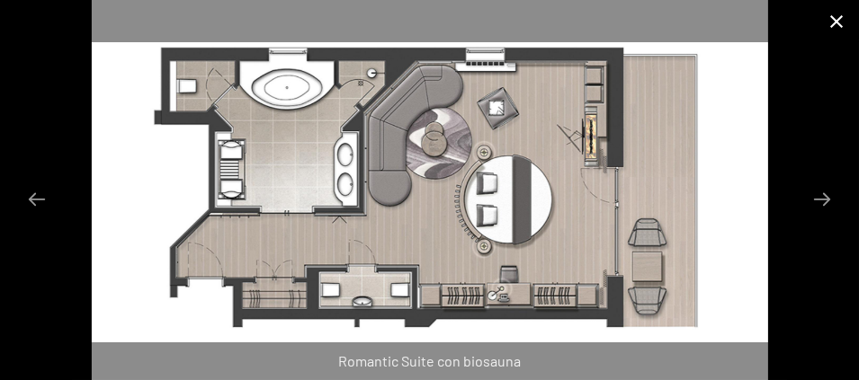
click at [839, 27] on button "Close gallery" at bounding box center [836, 21] width 45 height 42
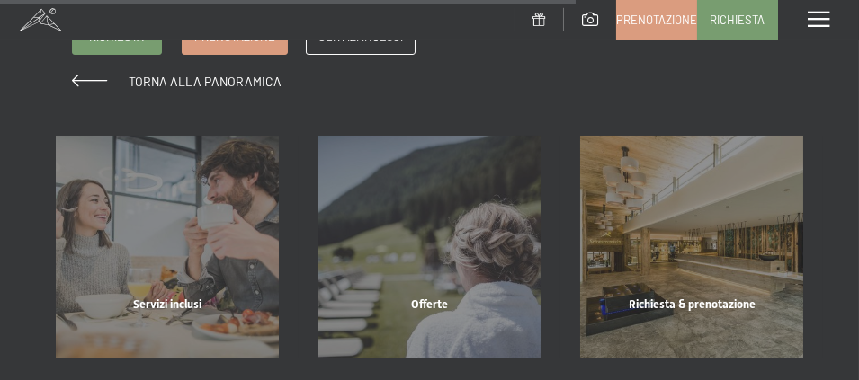
scroll to position [1978, 0]
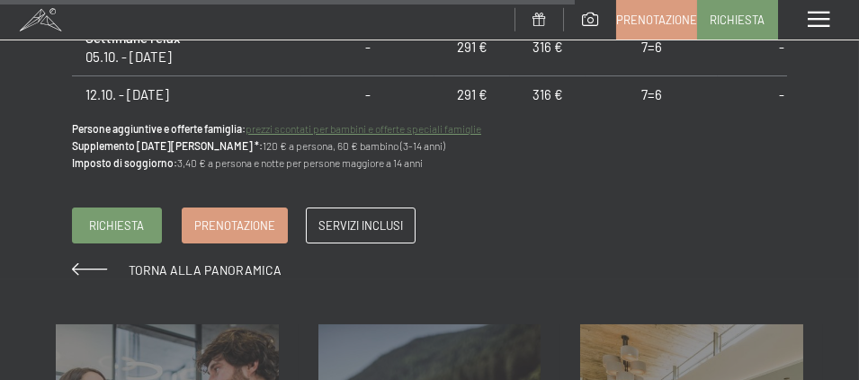
click at [153, 262] on span "Torna alla panoramica" at bounding box center [205, 269] width 153 height 15
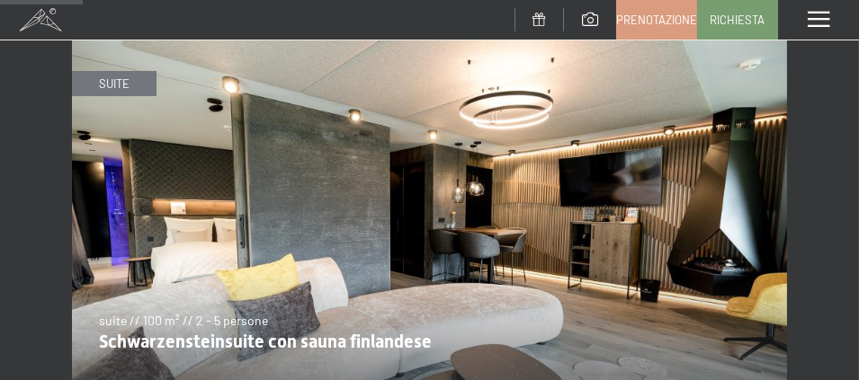
scroll to position [539, 0]
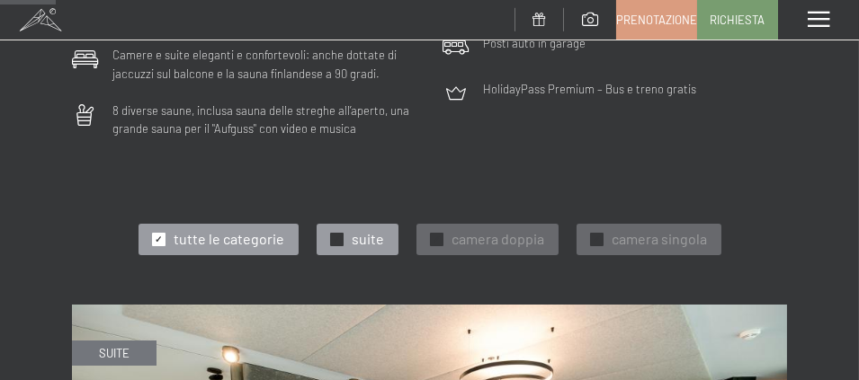
click at [325, 224] on div "✓ suite" at bounding box center [357, 239] width 82 height 31
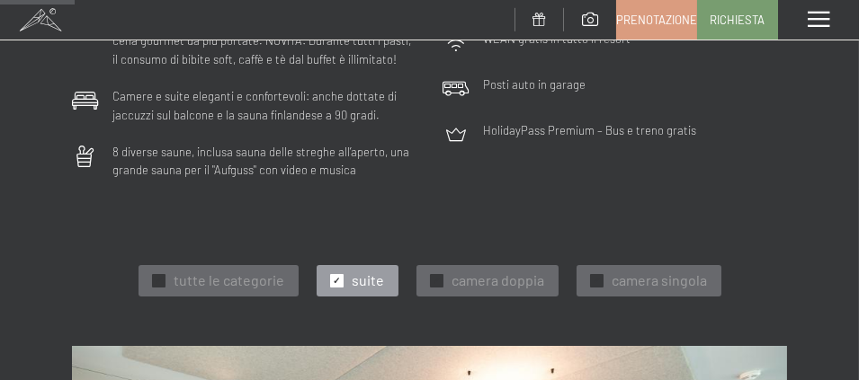
scroll to position [449, 0]
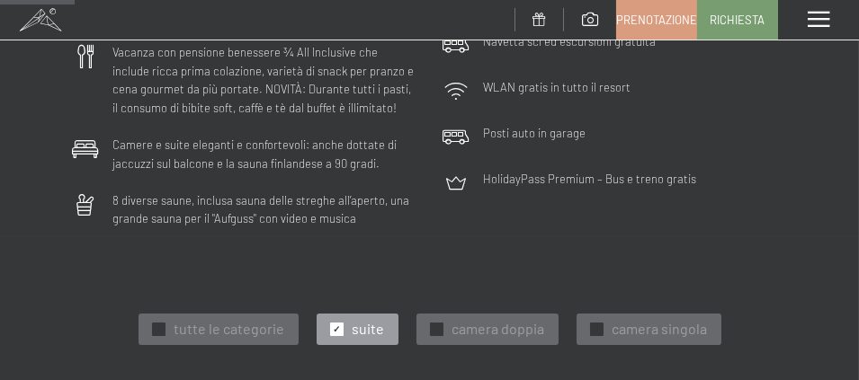
click at [335, 313] on span "Consenso marketing*" at bounding box center [323, 311] width 136 height 18
click at [246, 313] on input "Consenso marketing*" at bounding box center [237, 311] width 18 height 18
checkbox input "false"
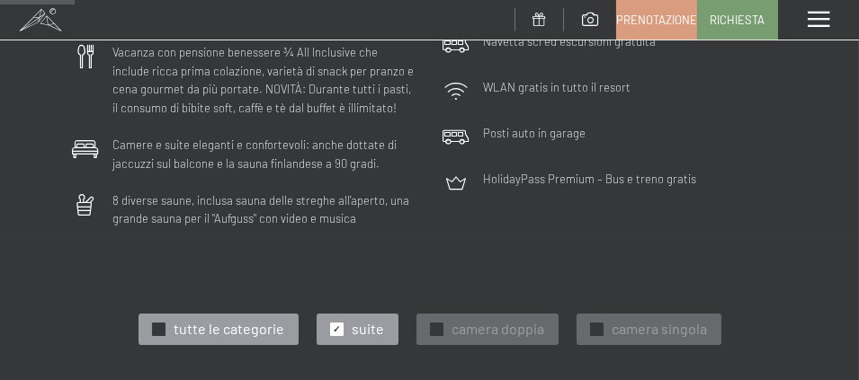
click at [165, 323] on div at bounding box center [158, 329] width 13 height 13
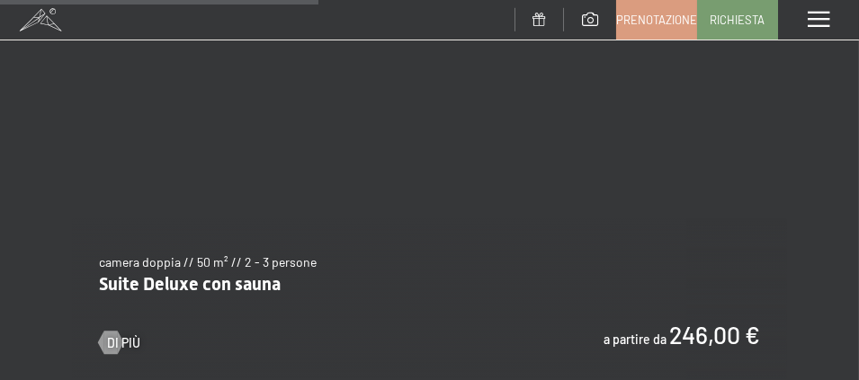
scroll to position [2697, 0]
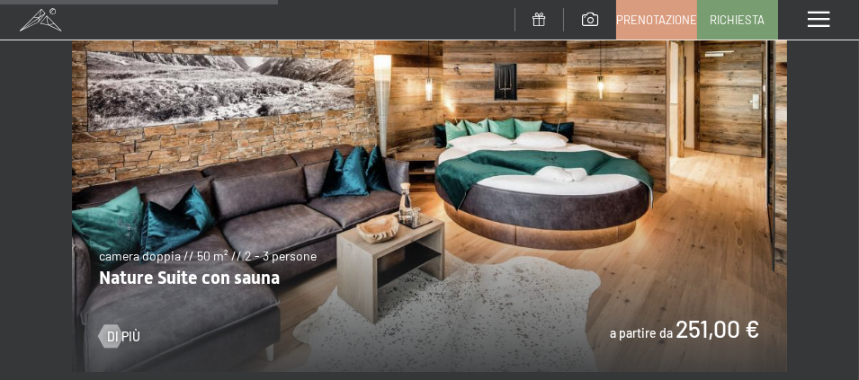
click at [672, 294] on img at bounding box center [429, 171] width 715 height 402
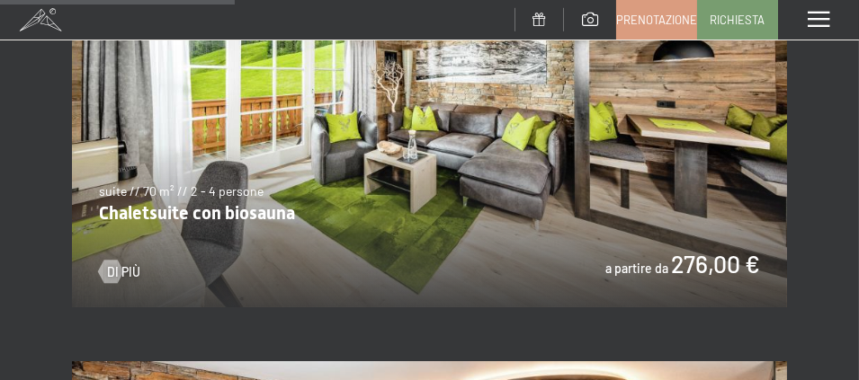
scroll to position [2216, 0]
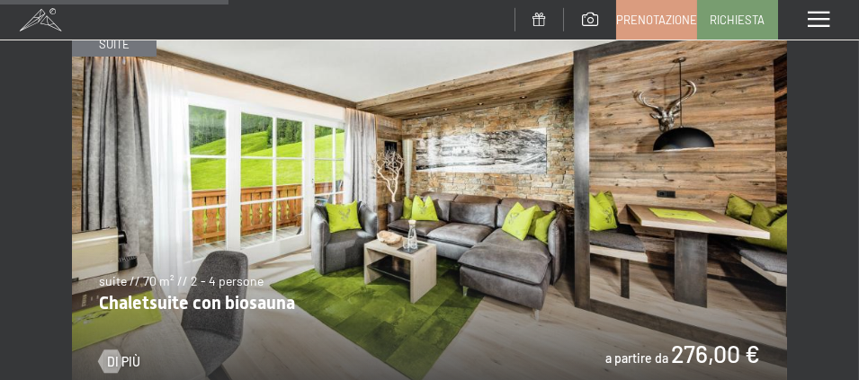
click at [257, 289] on img at bounding box center [429, 197] width 715 height 402
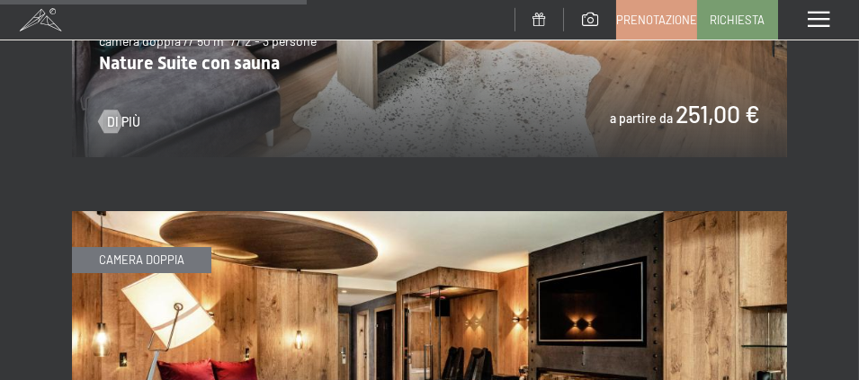
scroll to position [3181, 0]
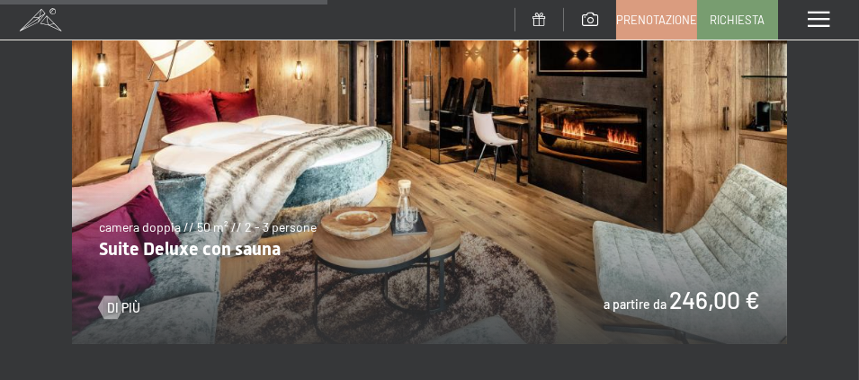
click at [257, 226] on img at bounding box center [429, 143] width 715 height 402
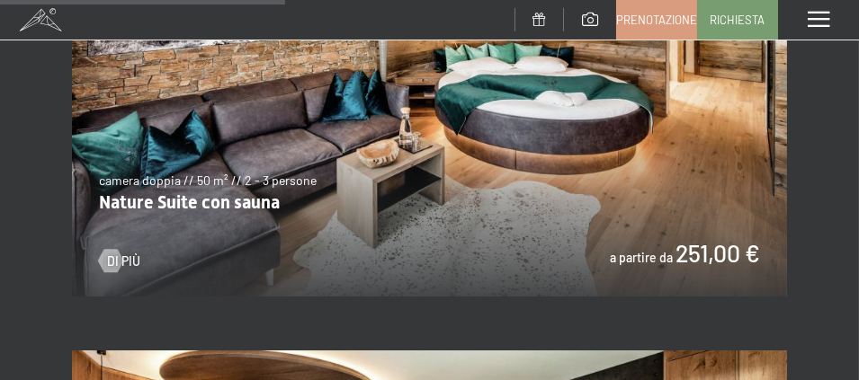
scroll to position [2694, 0]
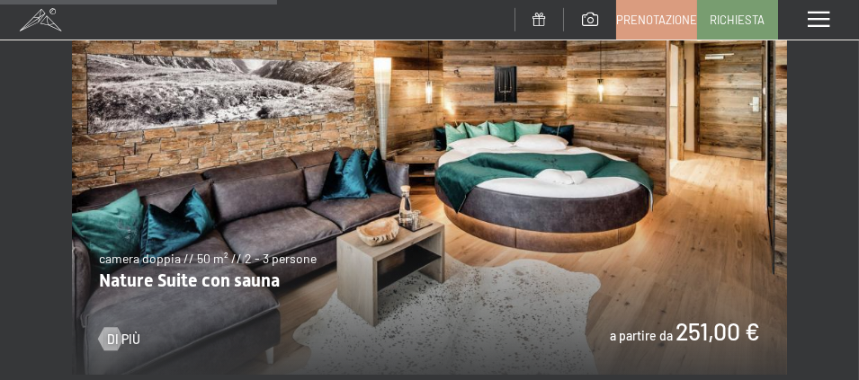
click at [138, 308] on img at bounding box center [429, 174] width 715 height 402
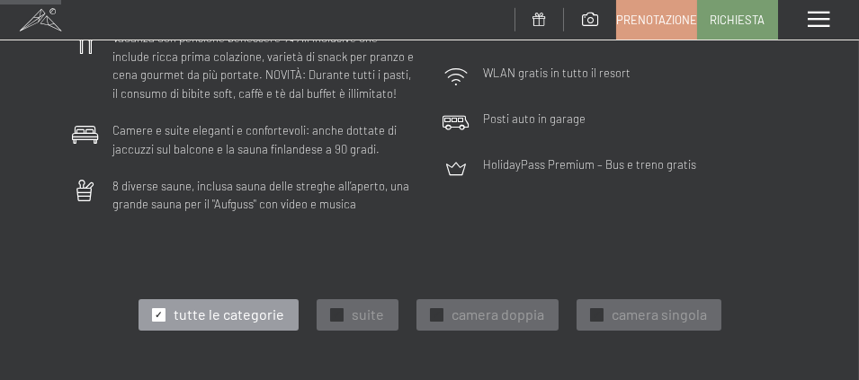
scroll to position [596, 0]
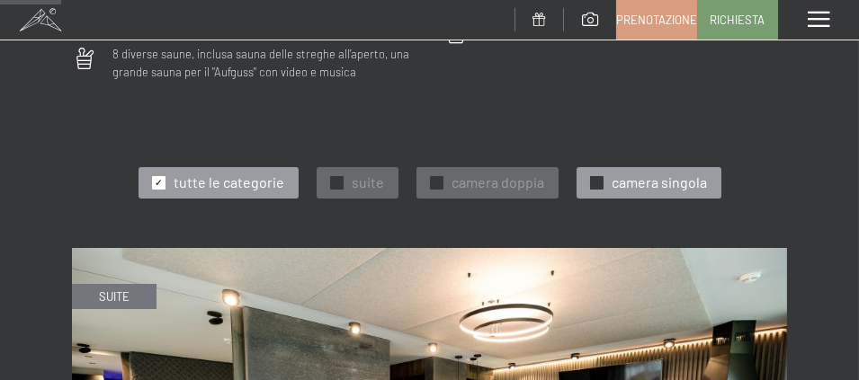
click at [592, 176] on span "✓" at bounding box center [595, 182] width 7 height 13
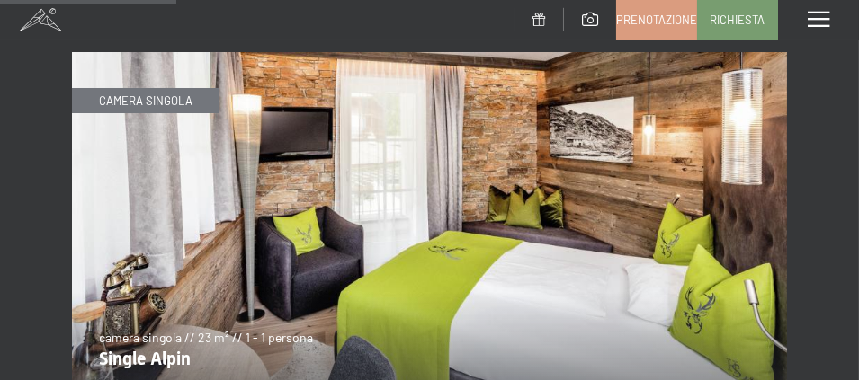
scroll to position [776, 0]
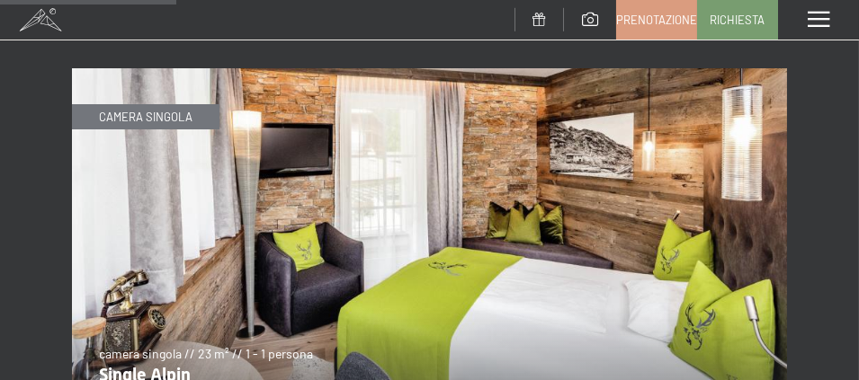
click at [670, 257] on img at bounding box center [429, 269] width 715 height 402
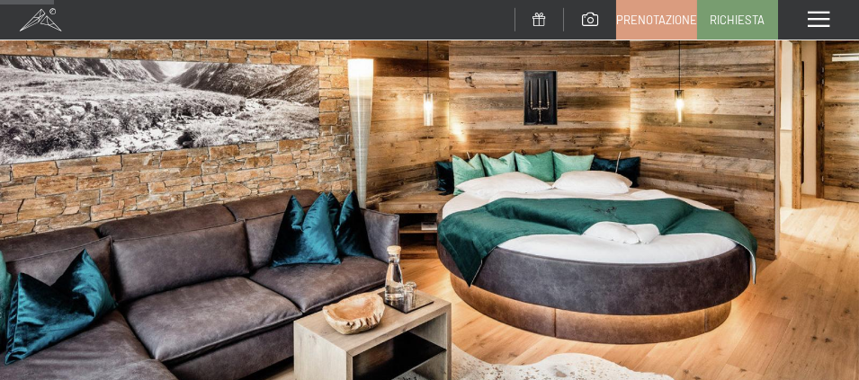
scroll to position [180, 0]
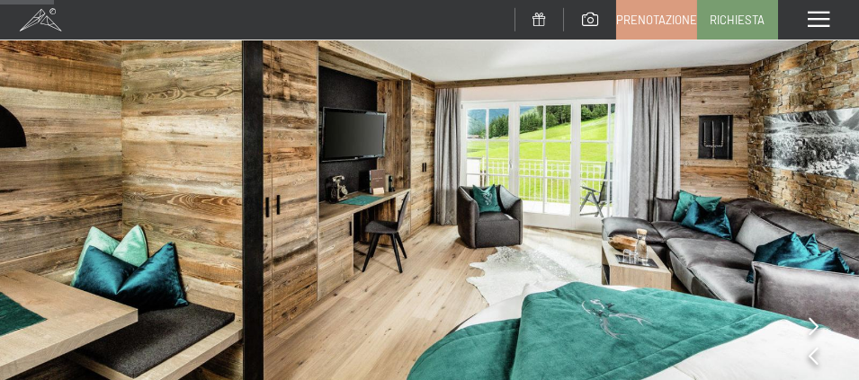
click at [815, 324] on icon at bounding box center [813, 326] width 10 height 18
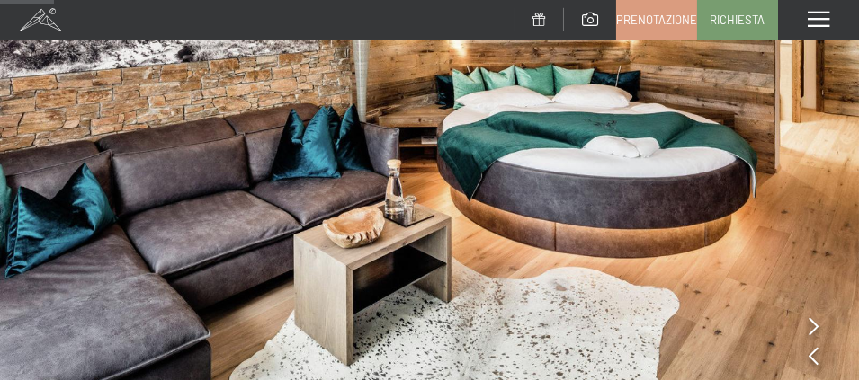
click at [815, 324] on icon at bounding box center [813, 326] width 10 height 18
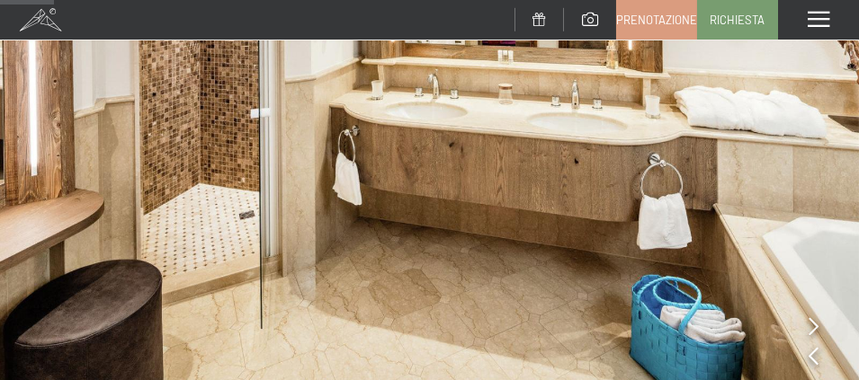
click at [814, 325] on icon at bounding box center [813, 326] width 10 height 18
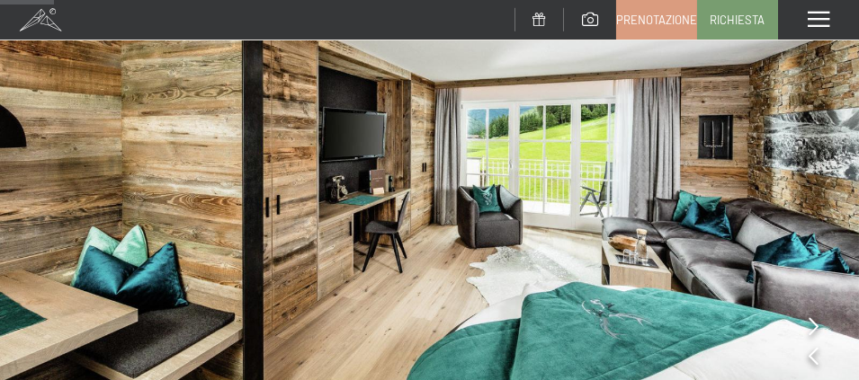
click at [814, 325] on icon at bounding box center [813, 326] width 10 height 18
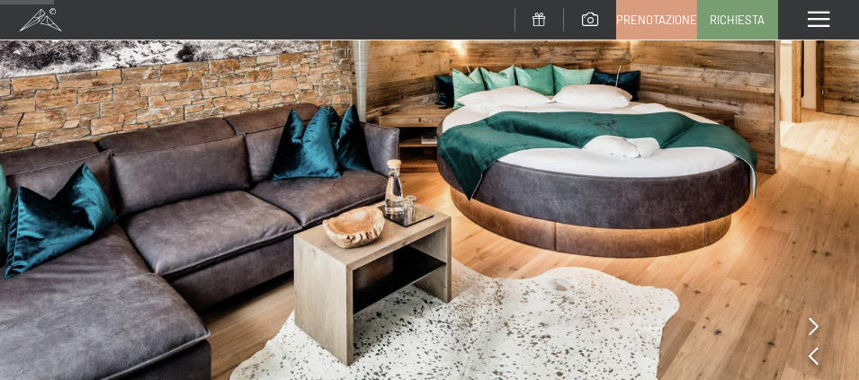
click at [814, 325] on icon at bounding box center [813, 326] width 10 height 18
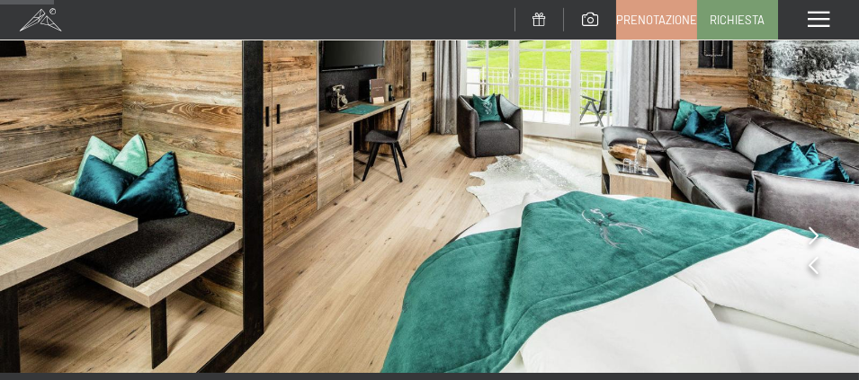
scroll to position [360, 0]
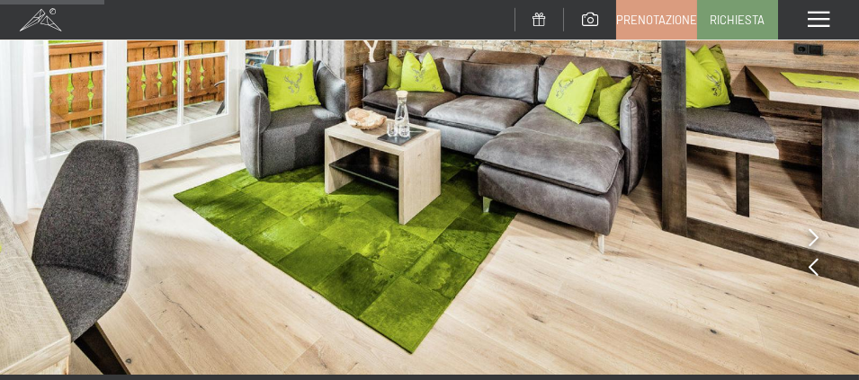
scroll to position [360, 0]
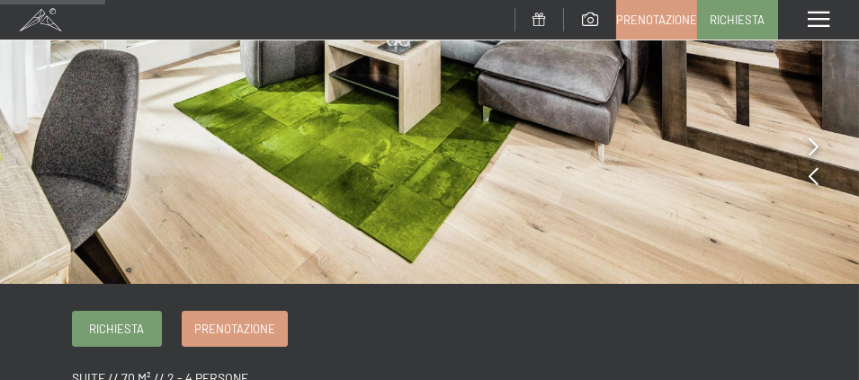
click at [808, 155] on icon at bounding box center [813, 147] width 10 height 18
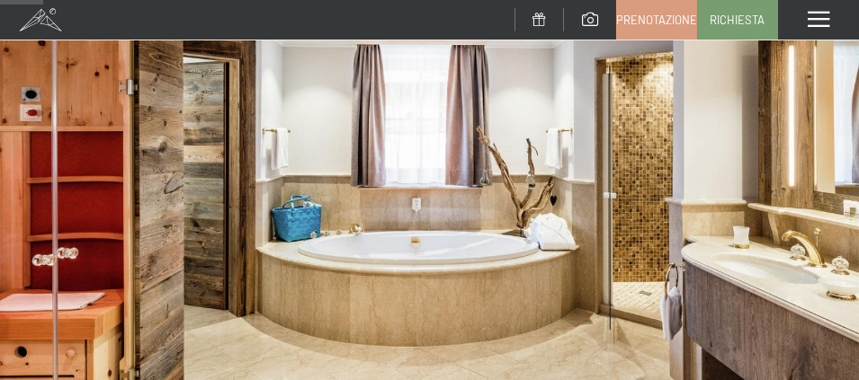
scroll to position [180, 0]
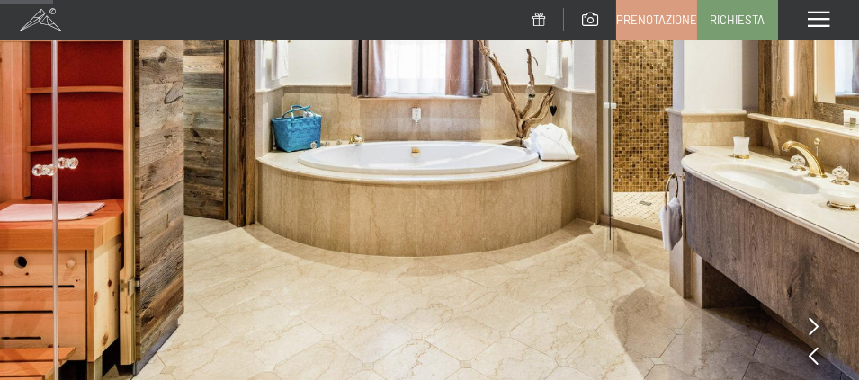
click at [814, 324] on icon at bounding box center [813, 326] width 10 height 18
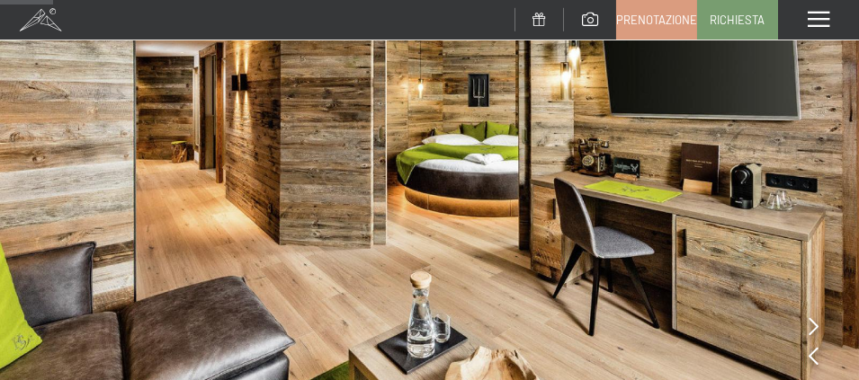
click at [814, 324] on icon at bounding box center [813, 326] width 10 height 18
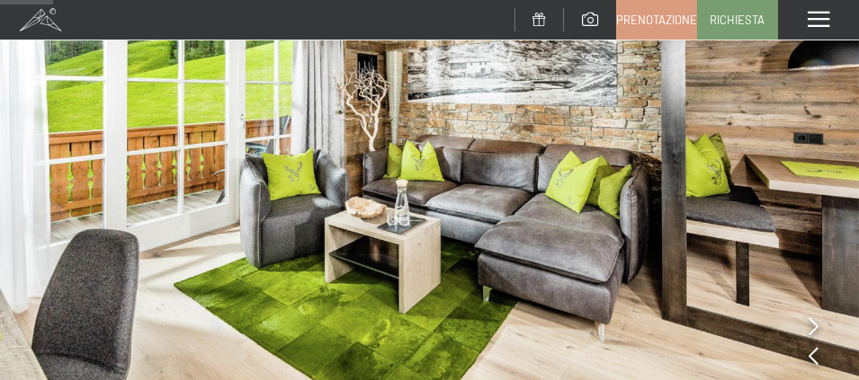
click at [814, 324] on icon at bounding box center [813, 326] width 10 height 18
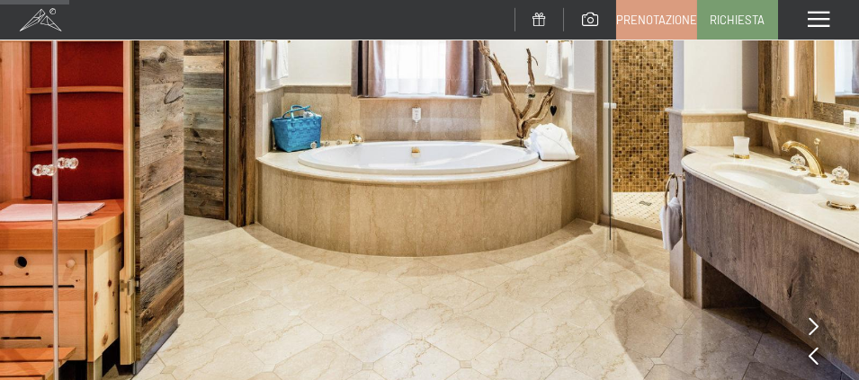
scroll to position [449, 0]
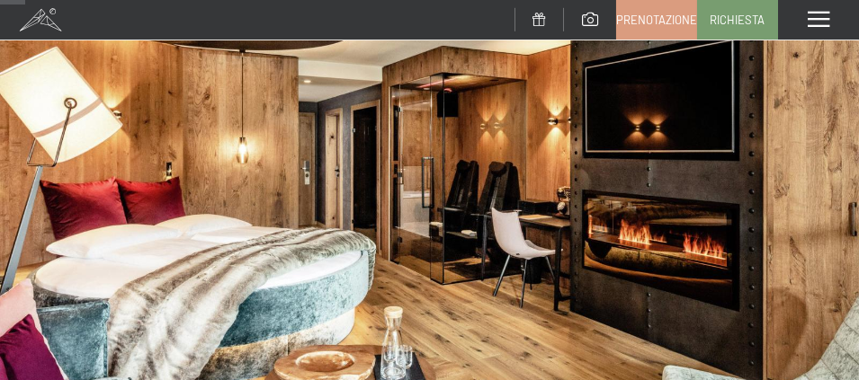
scroll to position [90, 0]
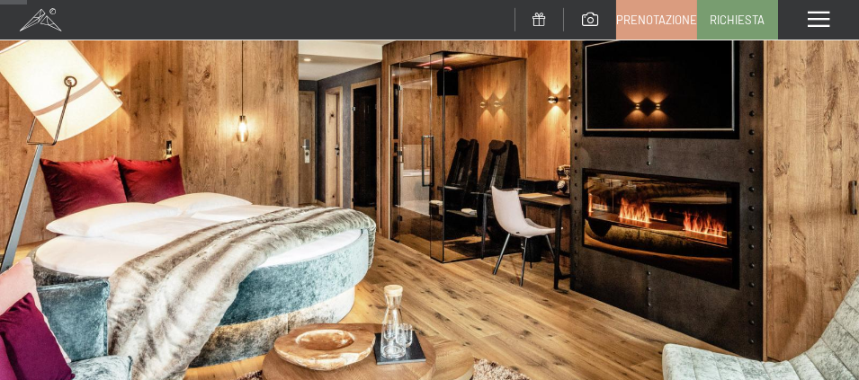
click at [662, 258] on img at bounding box center [429, 232] width 859 height 644
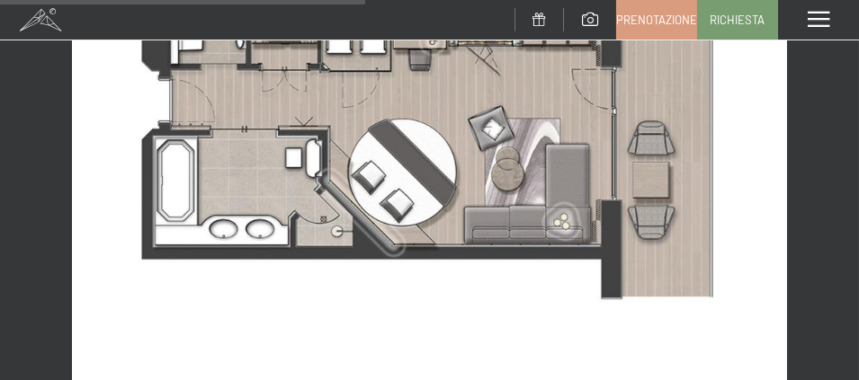
scroll to position [1259, 0]
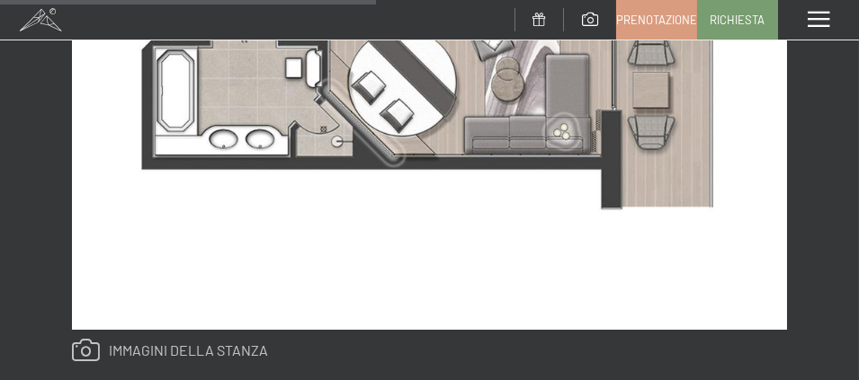
click at [167, 351] on link at bounding box center [170, 350] width 196 height 23
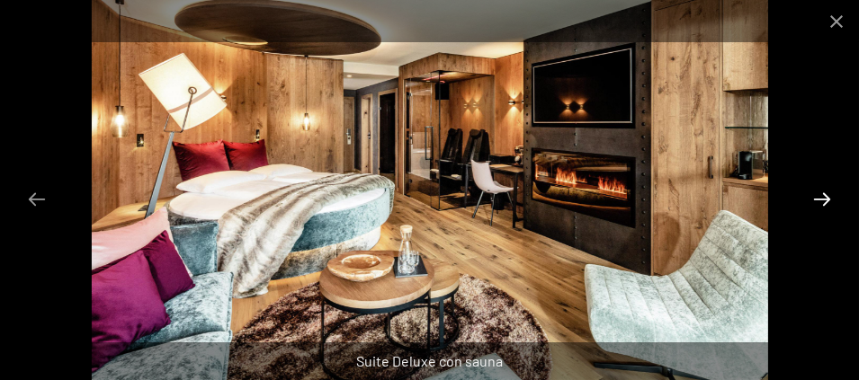
click at [832, 192] on button "Next slide" at bounding box center [822, 199] width 38 height 35
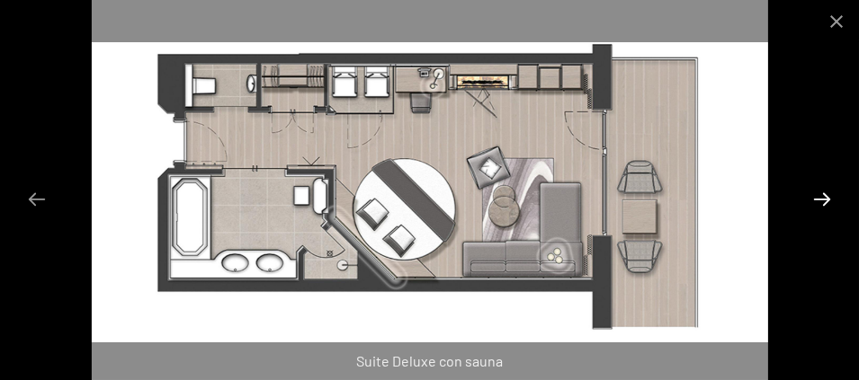
click at [832, 192] on button "Next slide" at bounding box center [822, 199] width 38 height 35
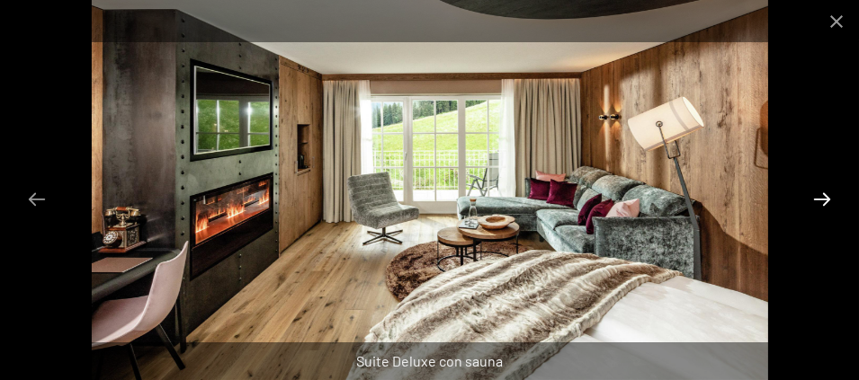
click at [832, 192] on button "Next slide" at bounding box center [822, 199] width 38 height 35
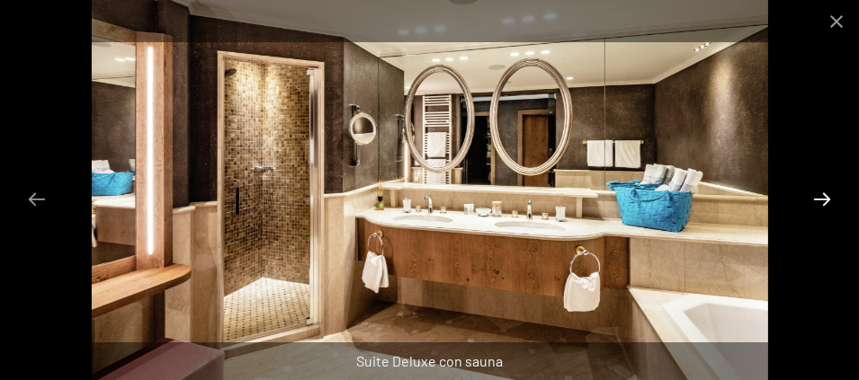
click at [832, 192] on button "Next slide" at bounding box center [822, 199] width 38 height 35
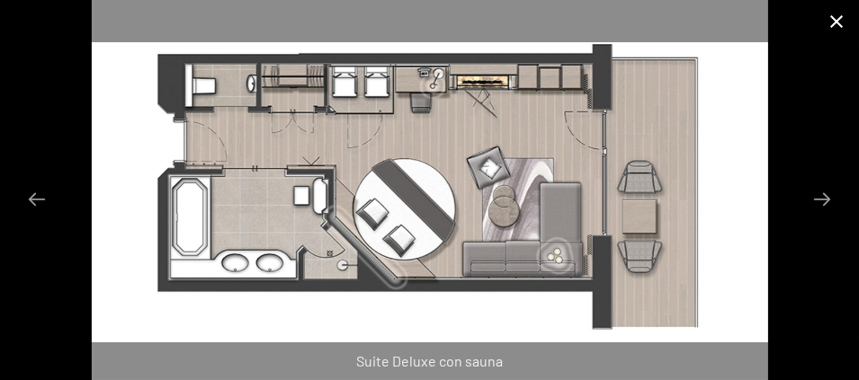
click at [830, 13] on button "Close gallery" at bounding box center [836, 21] width 45 height 42
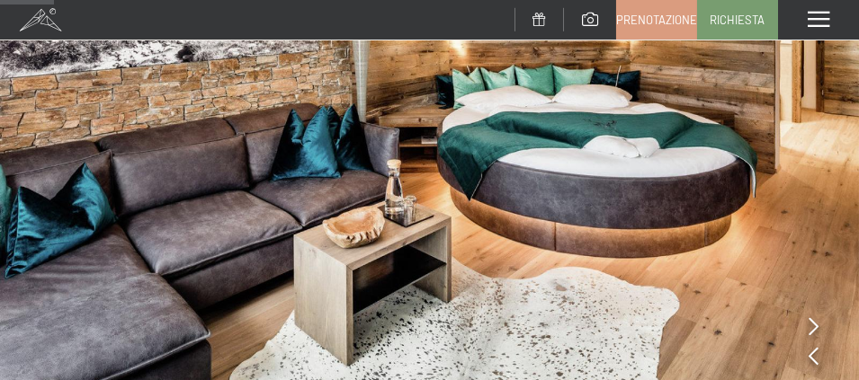
click at [802, 315] on img at bounding box center [429, 142] width 859 height 644
click at [817, 332] on icon at bounding box center [813, 326] width 10 height 18
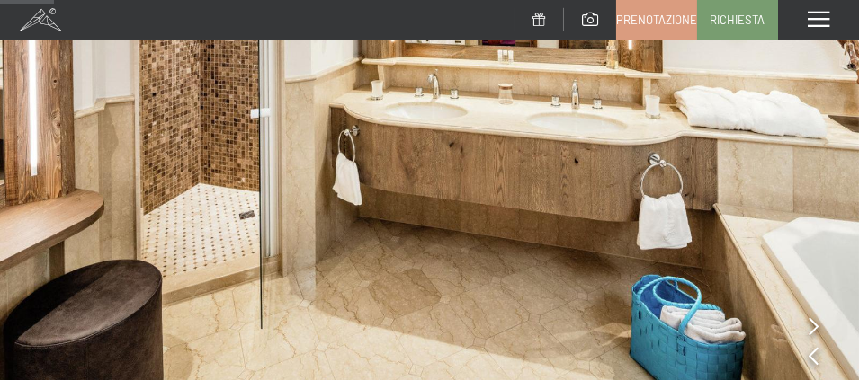
click at [810, 322] on icon at bounding box center [813, 326] width 10 height 18
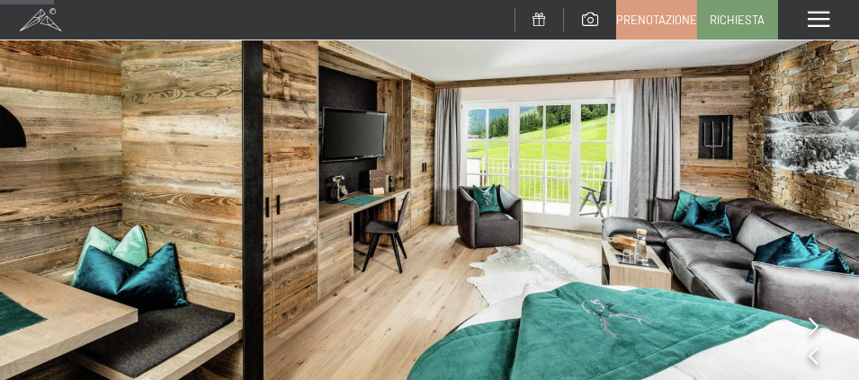
click at [810, 322] on icon at bounding box center [813, 326] width 10 height 18
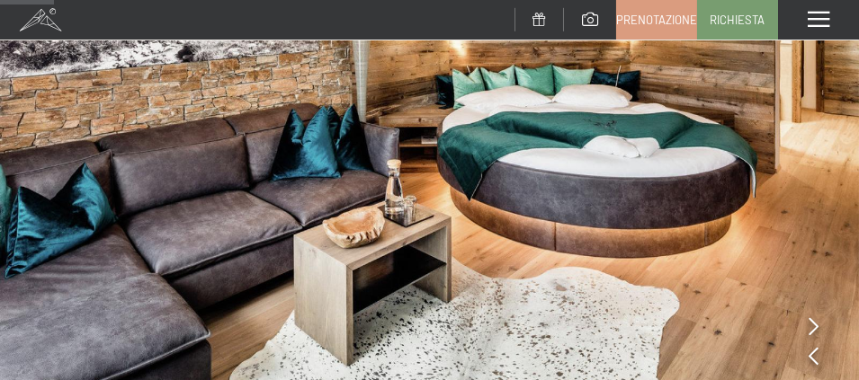
click at [810, 322] on icon at bounding box center [813, 326] width 10 height 18
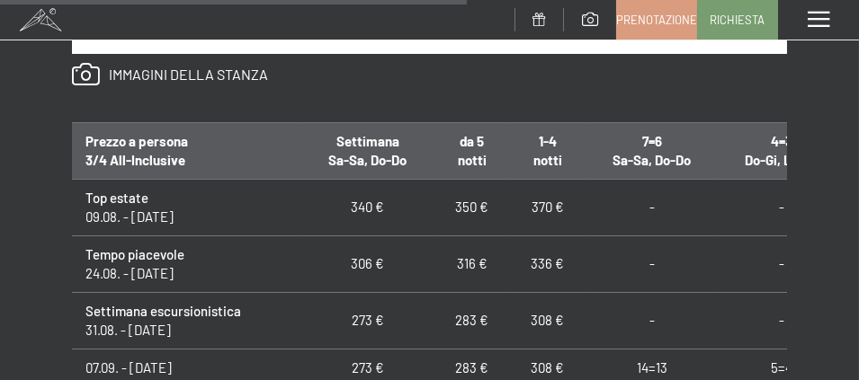
scroll to position [1618, 0]
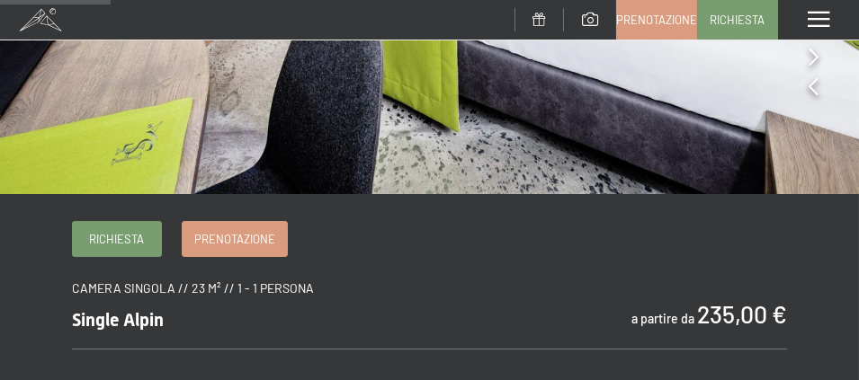
scroll to position [180, 0]
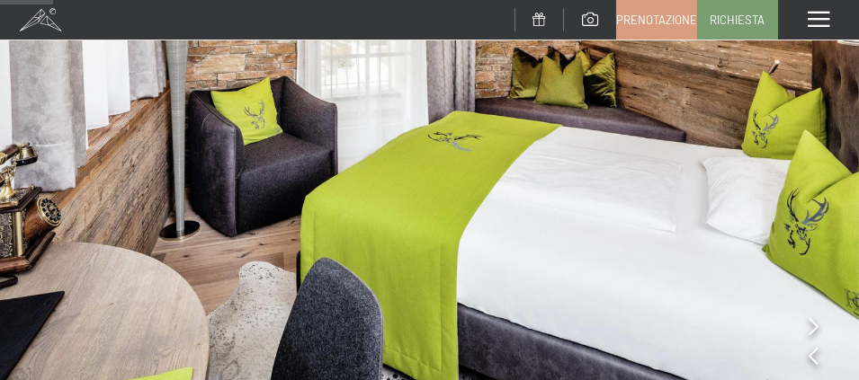
click at [812, 332] on icon at bounding box center [813, 326] width 10 height 18
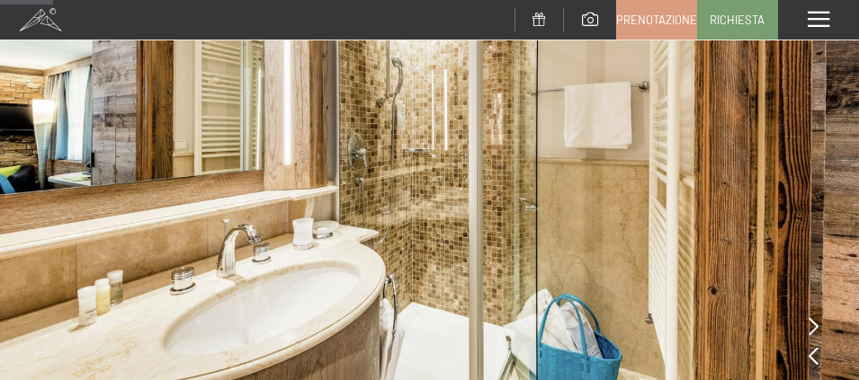
click at [812, 332] on icon at bounding box center [813, 326] width 10 height 18
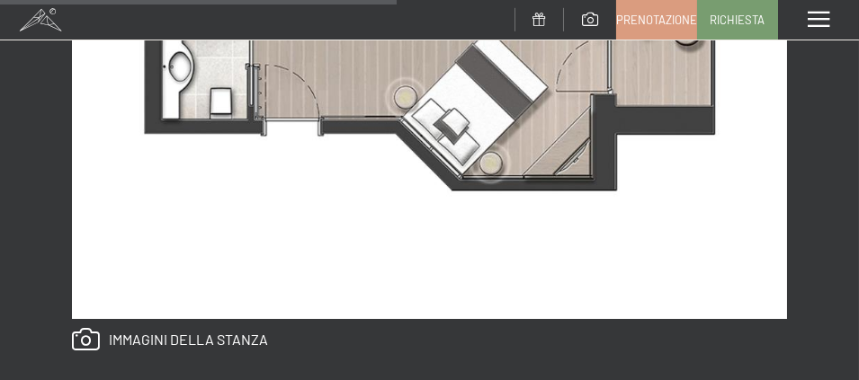
scroll to position [1348, 0]
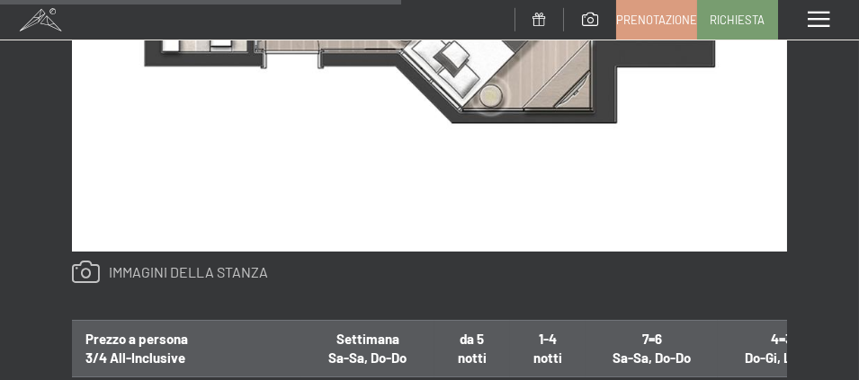
click at [210, 267] on link at bounding box center [170, 272] width 196 height 23
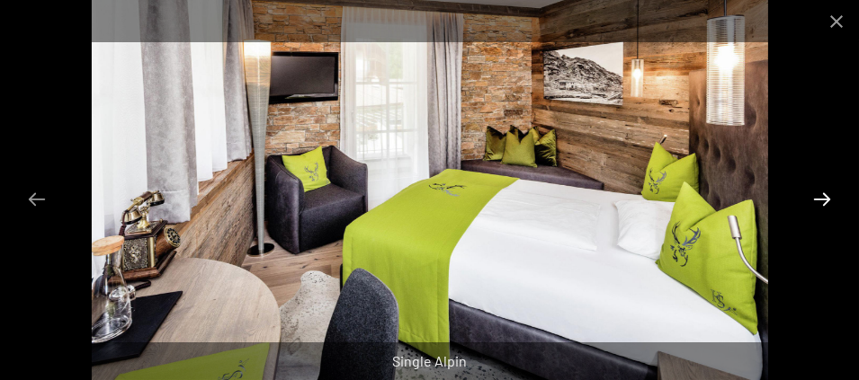
click at [822, 195] on button "Next slide" at bounding box center [822, 199] width 38 height 35
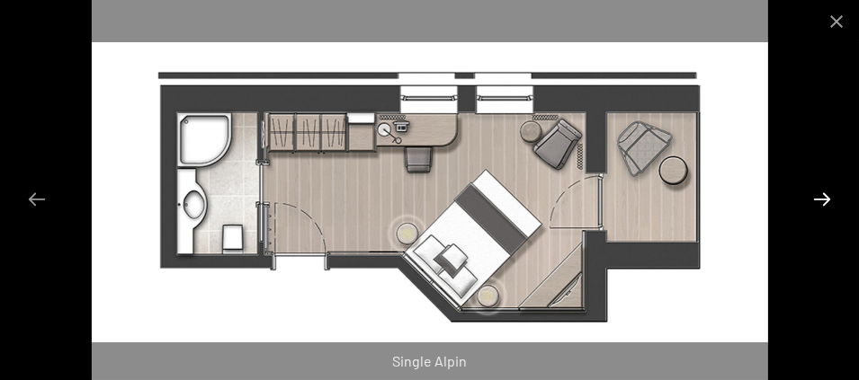
click at [822, 195] on button "Next slide" at bounding box center [822, 199] width 38 height 35
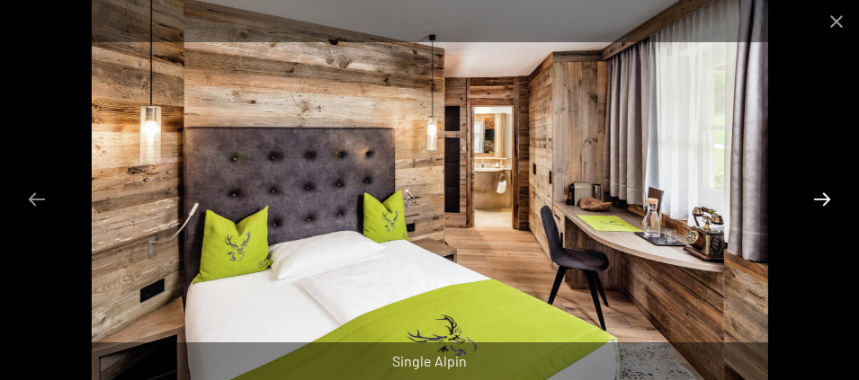
click at [822, 195] on button "Next slide" at bounding box center [822, 199] width 38 height 35
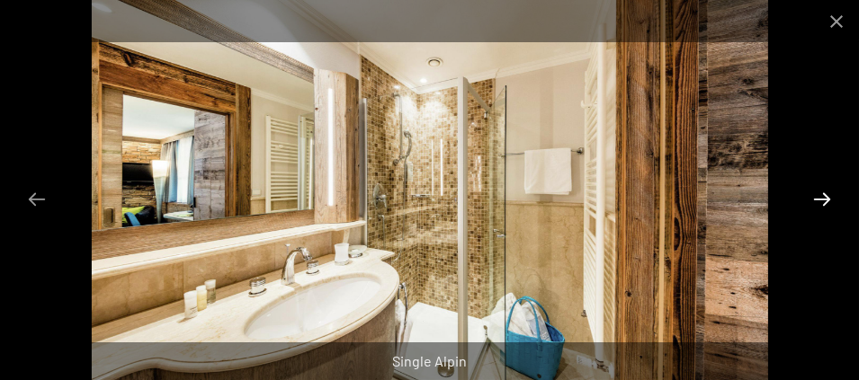
click at [822, 195] on button "Next slide" at bounding box center [822, 199] width 38 height 35
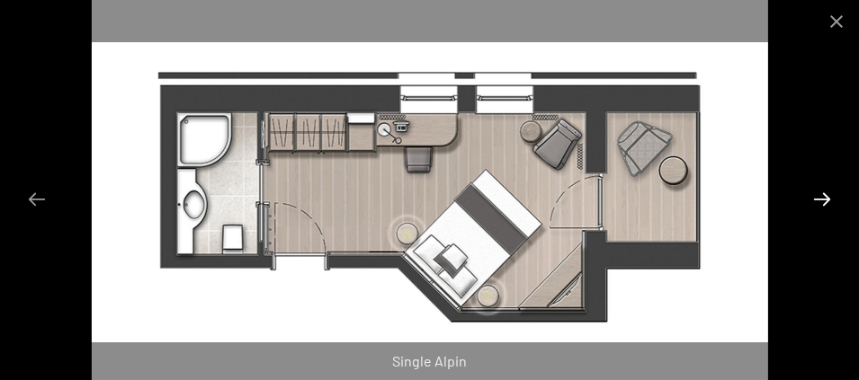
click at [822, 195] on button "Next slide" at bounding box center [822, 199] width 38 height 35
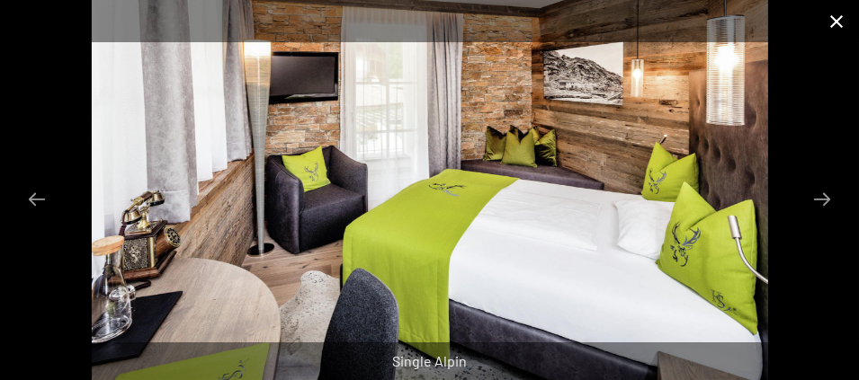
click at [833, 18] on button "Close gallery" at bounding box center [836, 21] width 45 height 42
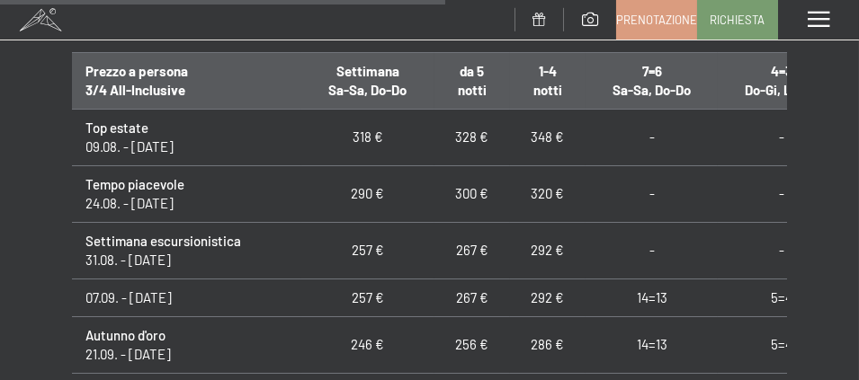
scroll to position [1618, 0]
